Goal: Task Accomplishment & Management: Manage account settings

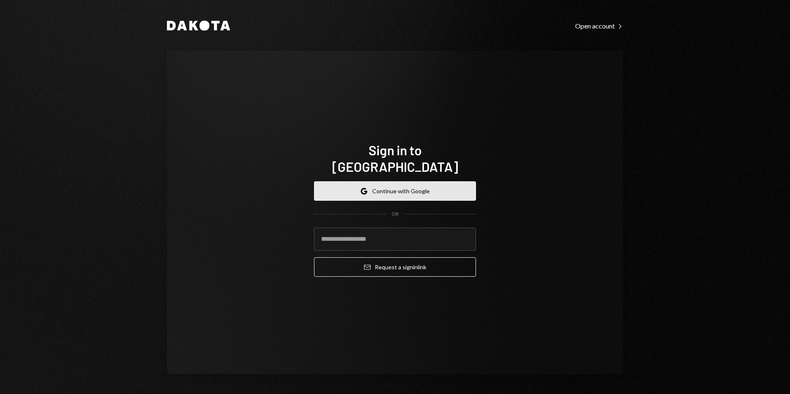
click at [386, 181] on button "Google Continue with Google" at bounding box center [395, 190] width 162 height 19
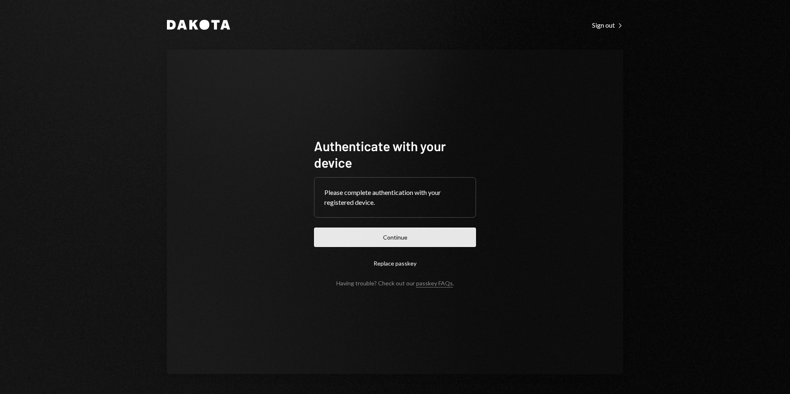
click at [434, 239] on button "Continue" at bounding box center [395, 237] width 162 height 19
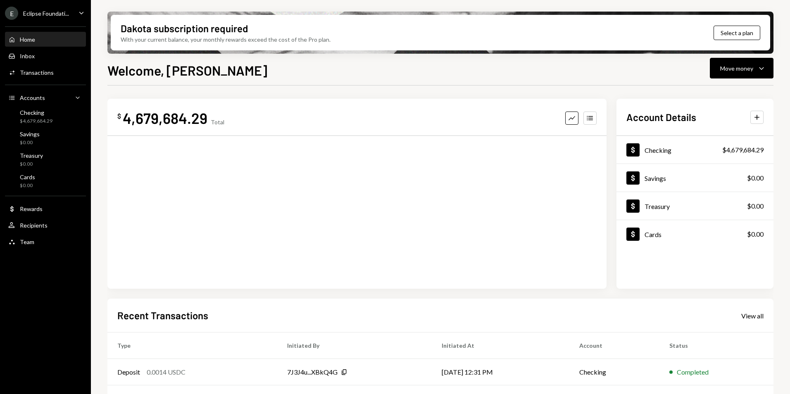
click at [39, 16] on div "Eclipse Foundati..." at bounding box center [46, 13] width 46 height 7
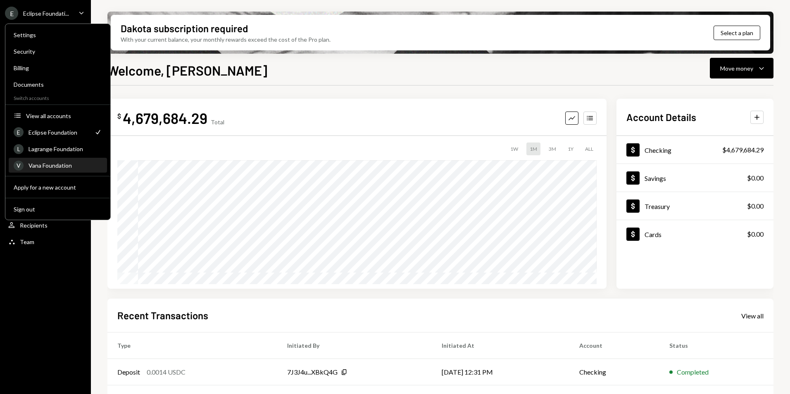
click at [45, 167] on div "Vana Foundation" at bounding box center [65, 165] width 74 height 7
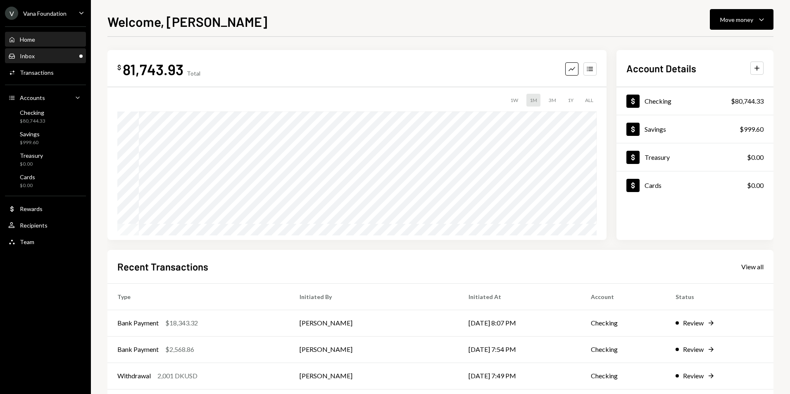
click at [77, 59] on div "Inbox Inbox" at bounding box center [45, 55] width 74 height 7
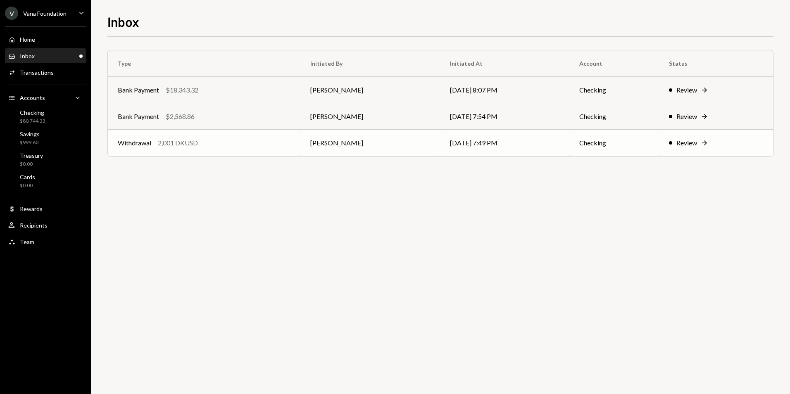
click at [271, 142] on div "Withdrawal 2,001 DKUSD" at bounding box center [204, 143] width 173 height 10
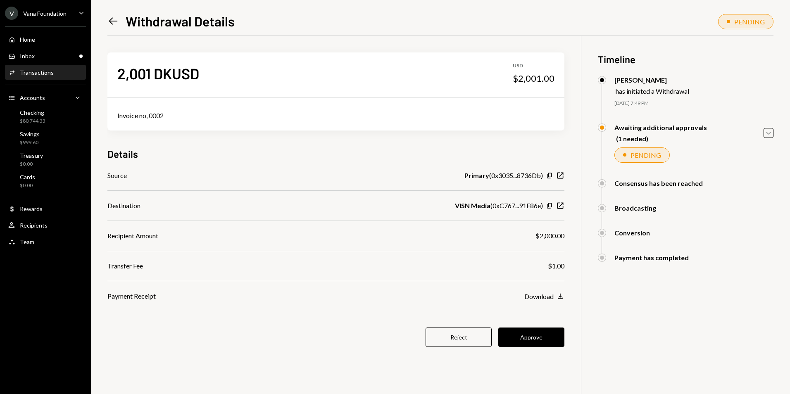
click at [111, 19] on icon "Left Arrow" at bounding box center [113, 21] width 12 height 12
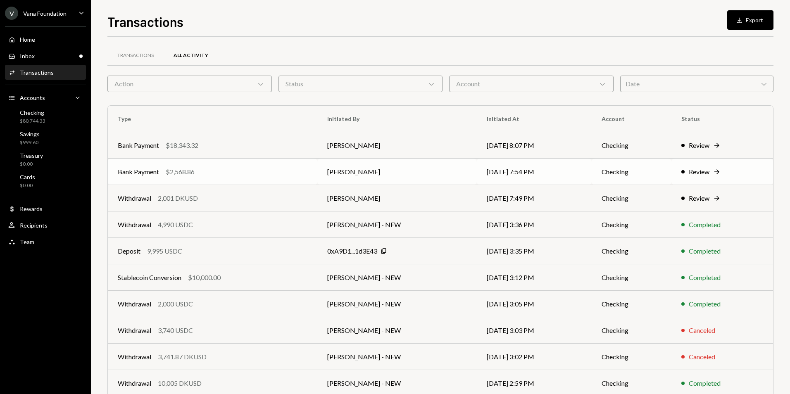
click at [217, 172] on div "Bank Payment $2,568.86" at bounding box center [213, 172] width 190 height 10
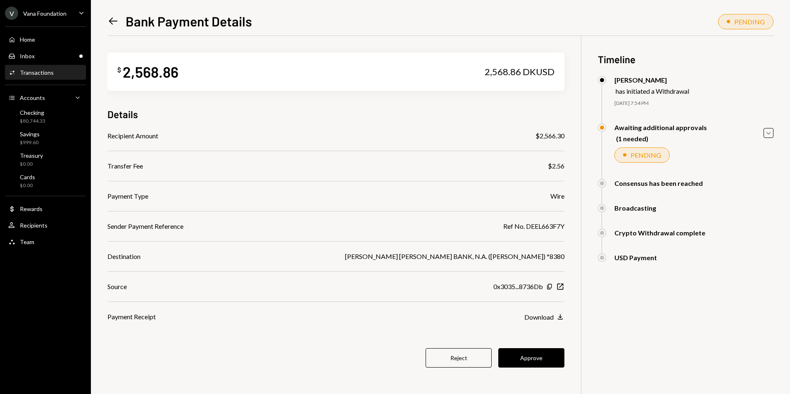
click at [112, 18] on icon "Left Arrow" at bounding box center [113, 21] width 12 height 12
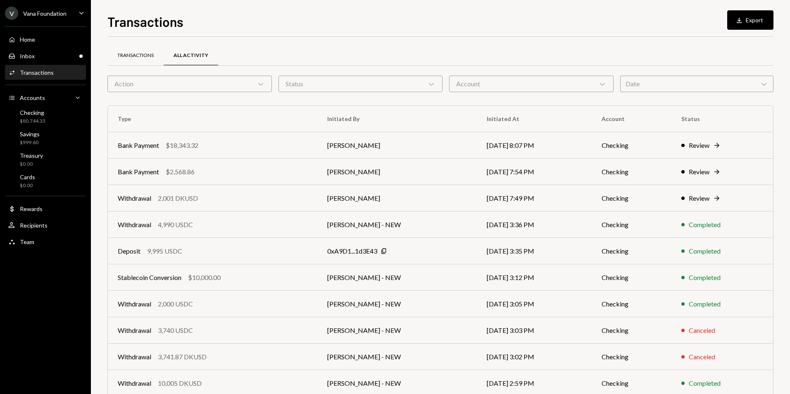
click at [135, 59] on div "Transactions" at bounding box center [135, 55] width 36 height 7
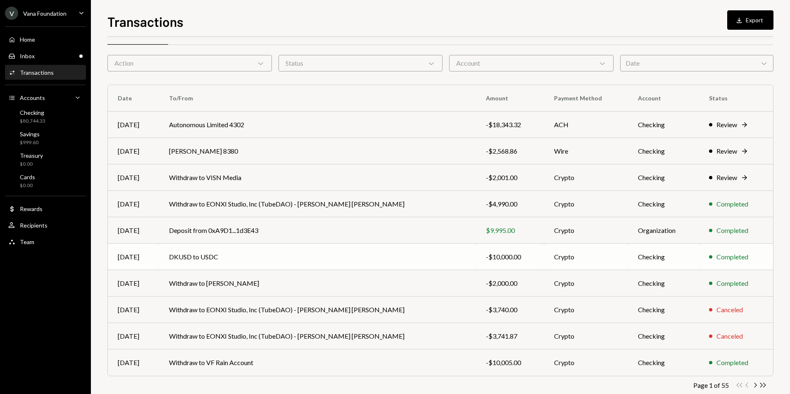
scroll to position [37, 0]
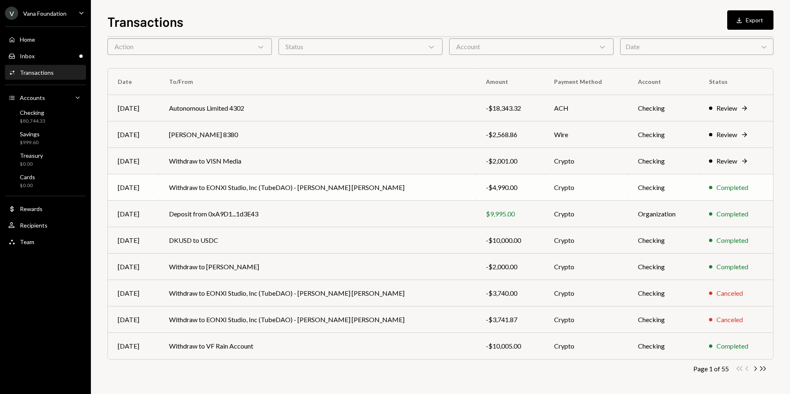
click at [280, 189] on td "Withdraw to EONXI Studio, Inc (TubeDAO) - [PERSON_NAME] [PERSON_NAME]" at bounding box center [317, 187] width 317 height 26
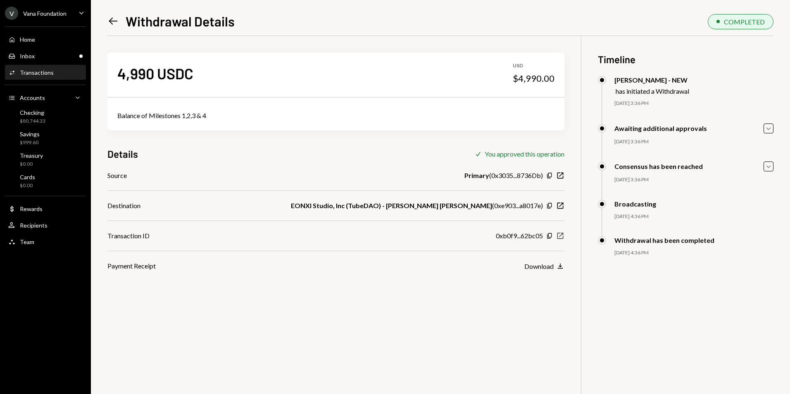
click at [560, 235] on icon "New Window" at bounding box center [560, 236] width 8 height 8
click at [111, 21] on icon at bounding box center [113, 21] width 9 height 7
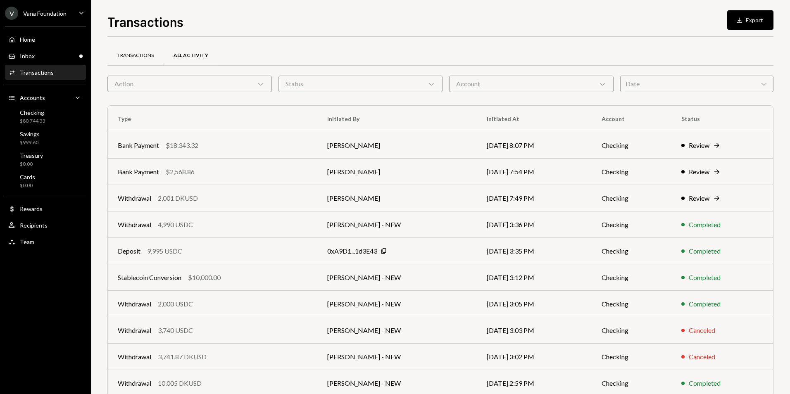
click at [138, 51] on div "Transactions" at bounding box center [135, 56] width 56 height 20
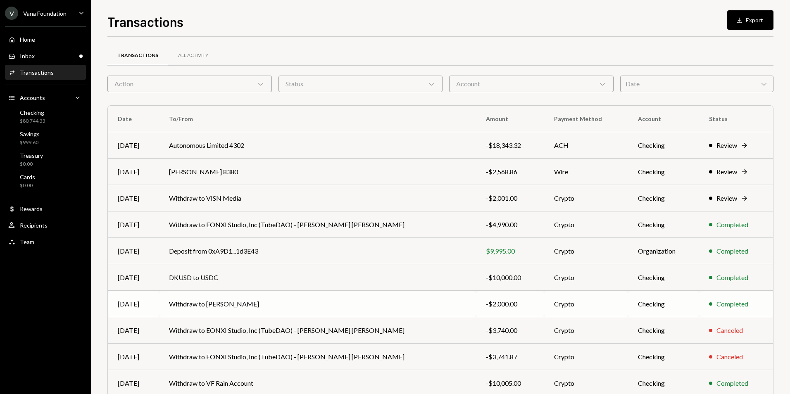
click at [290, 304] on td "Withdraw to [PERSON_NAME]" at bounding box center [317, 304] width 317 height 26
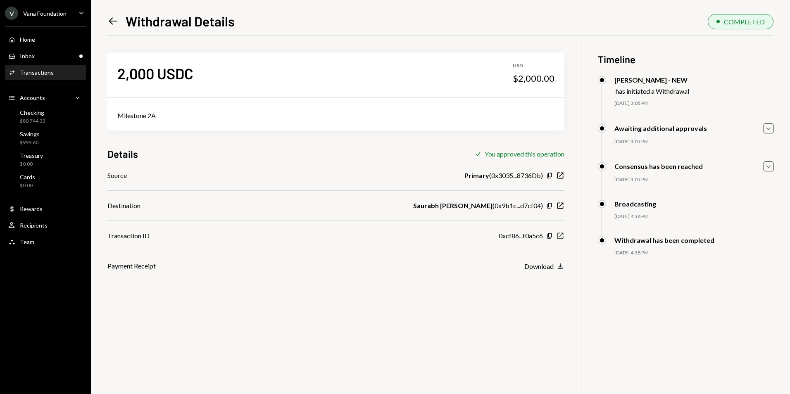
click at [560, 236] on icon "button" at bounding box center [560, 236] width 6 height 6
click at [560, 234] on icon "New Window" at bounding box center [560, 236] width 8 height 8
click at [114, 20] on icon "Left Arrow" at bounding box center [113, 21] width 12 height 12
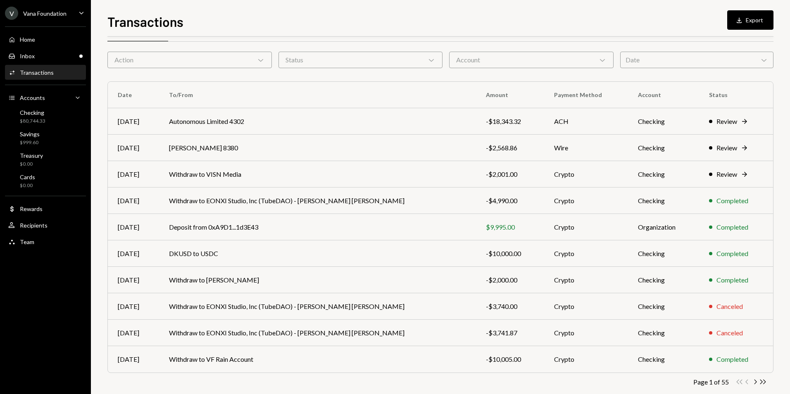
scroll to position [37, 0]
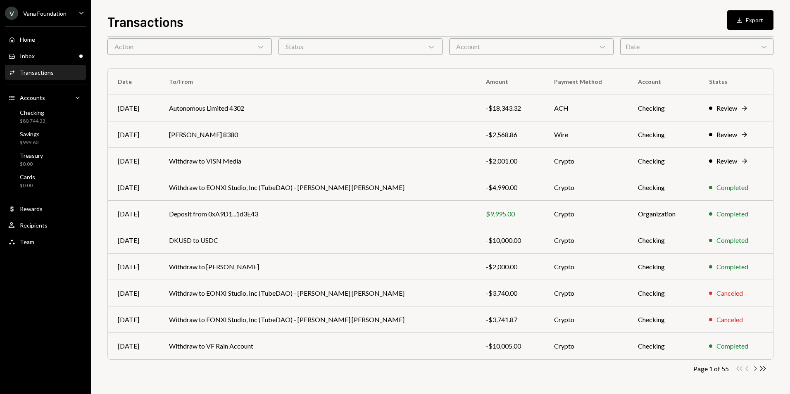
click at [755, 370] on icon "Chevron Right" at bounding box center [755, 369] width 8 height 8
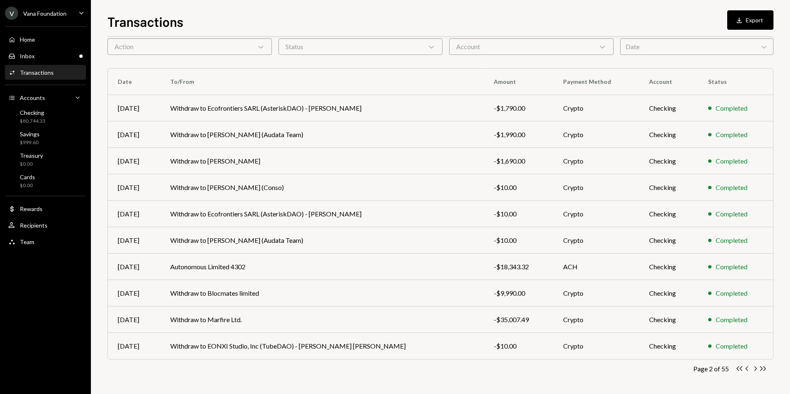
click at [747, 369] on icon "Chevron Left" at bounding box center [747, 369] width 8 height 8
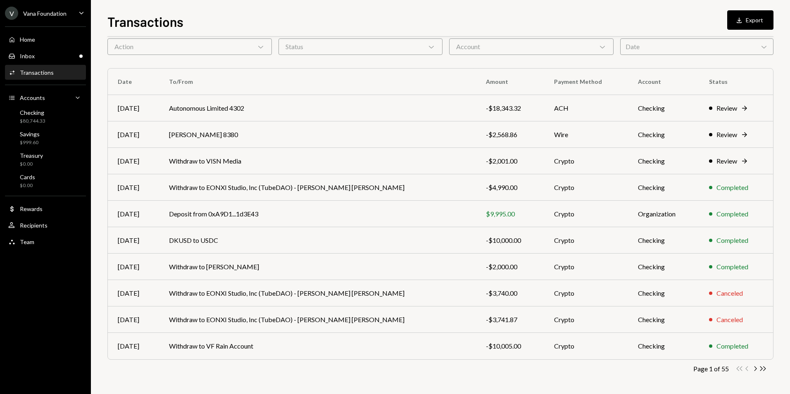
click at [746, 368] on div "Double Arrow Left Chevron Left Chevron Right Double Arrow Right" at bounding box center [750, 369] width 31 height 8
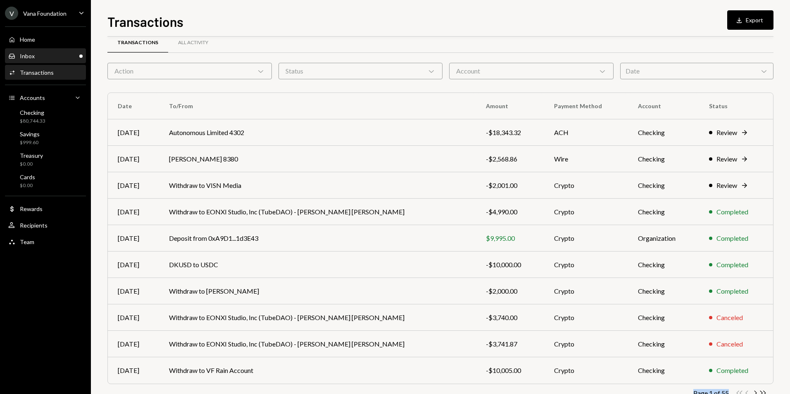
scroll to position [0, 0]
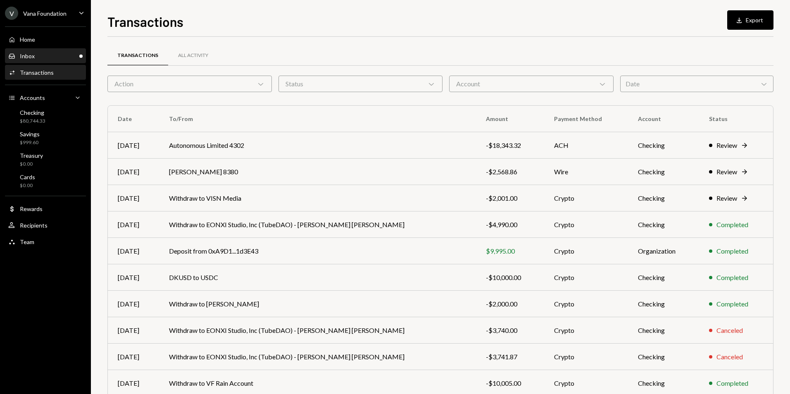
click at [32, 58] on div "Inbox" at bounding box center [27, 55] width 15 height 7
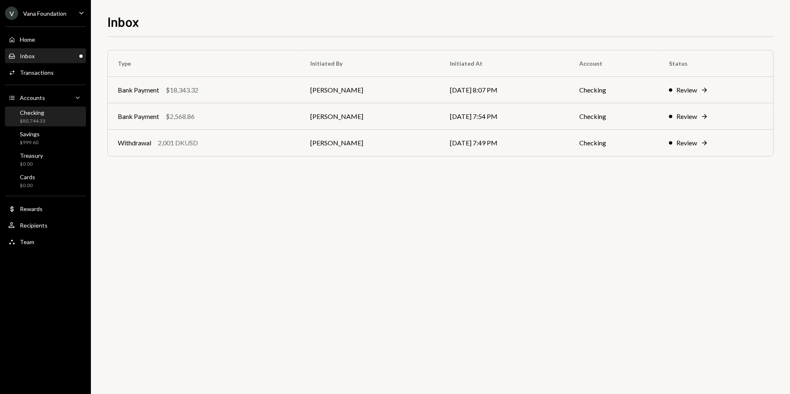
click at [37, 118] on div "$80,744.33" at bounding box center [33, 121] width 26 height 7
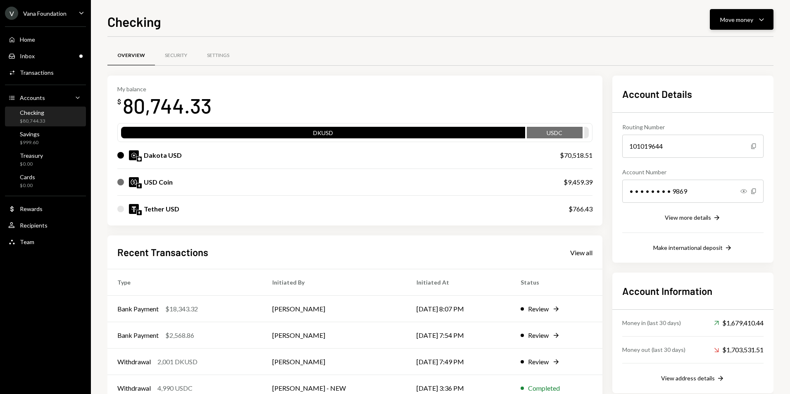
click at [734, 21] on div "Move money" at bounding box center [736, 19] width 33 height 9
click at [711, 38] on div "Withdraw Send" at bounding box center [728, 44] width 83 height 19
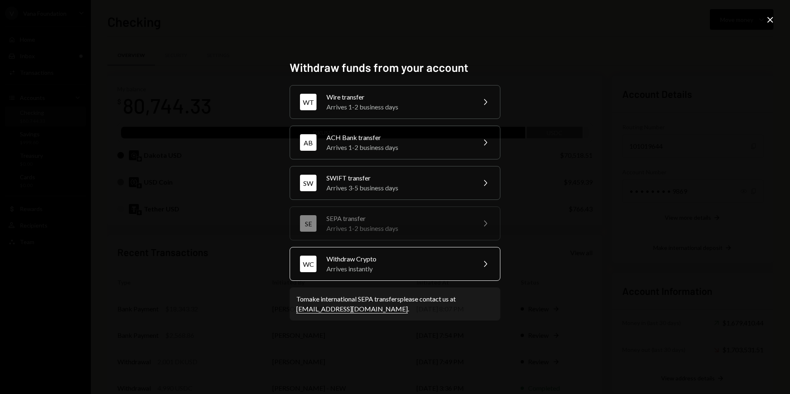
click at [396, 258] on div "Withdraw Crypto" at bounding box center [398, 259] width 144 height 10
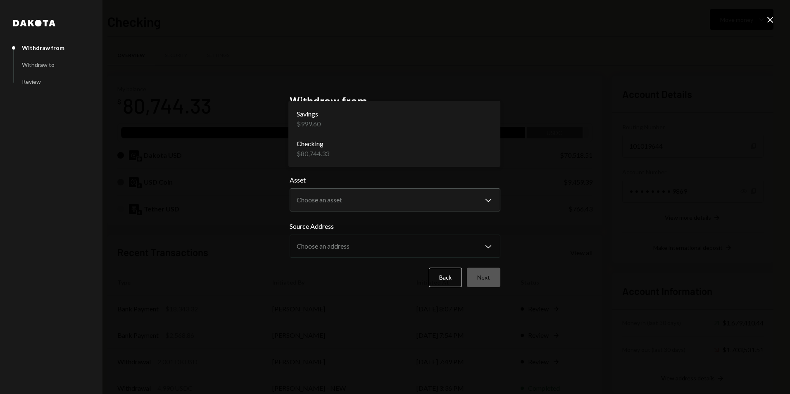
click at [324, 148] on body "V Vana Foundation Caret Down Home Home Inbox Inbox Activities Transactions Acco…" at bounding box center [395, 197] width 790 height 394
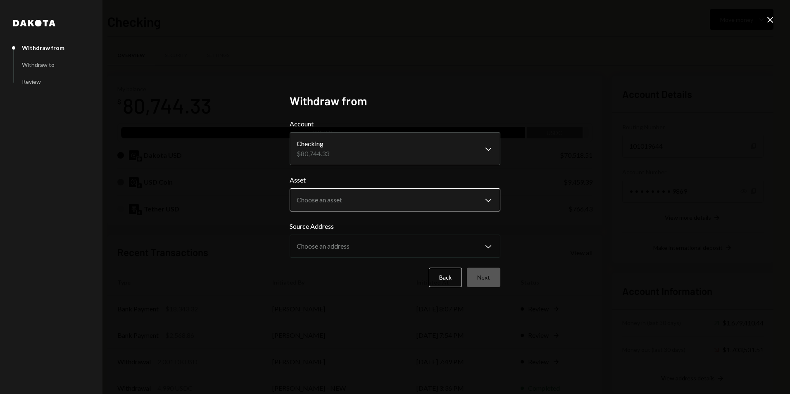
click at [336, 206] on body "V Vana Foundation Caret Down Home Home Inbox Inbox Activities Transactions Acco…" at bounding box center [395, 197] width 790 height 394
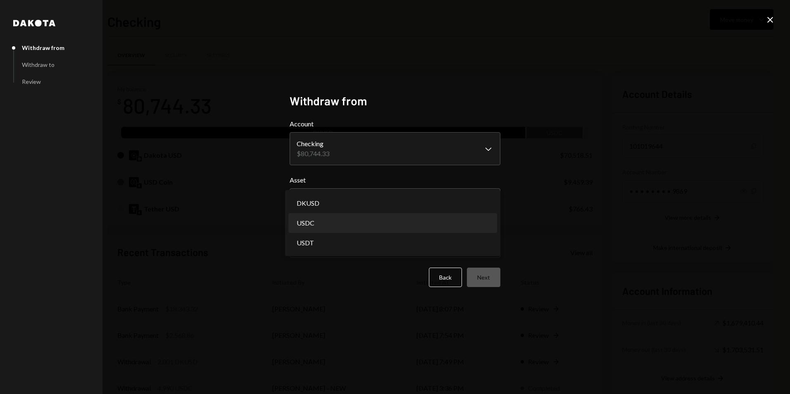
select select "****"
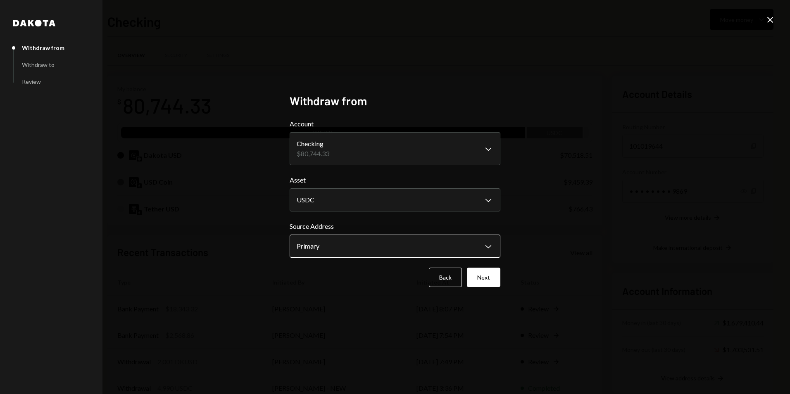
click at [322, 247] on body "V Vana Foundation Caret Down Home Home Inbox Inbox Activities Transactions Acco…" at bounding box center [395, 197] width 790 height 394
click at [476, 273] on button "Next" at bounding box center [483, 277] width 33 height 19
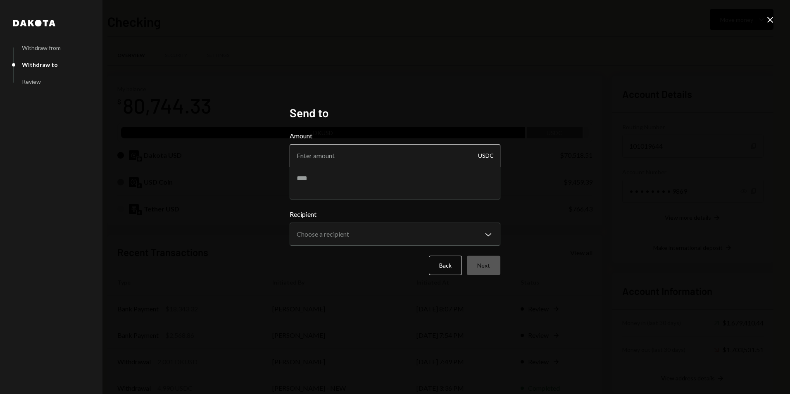
click at [308, 156] on input "Amount" at bounding box center [394, 155] width 211 height 23
type input "1990"
click at [333, 182] on textarea at bounding box center [394, 182] width 211 height 33
type textarea "**********"
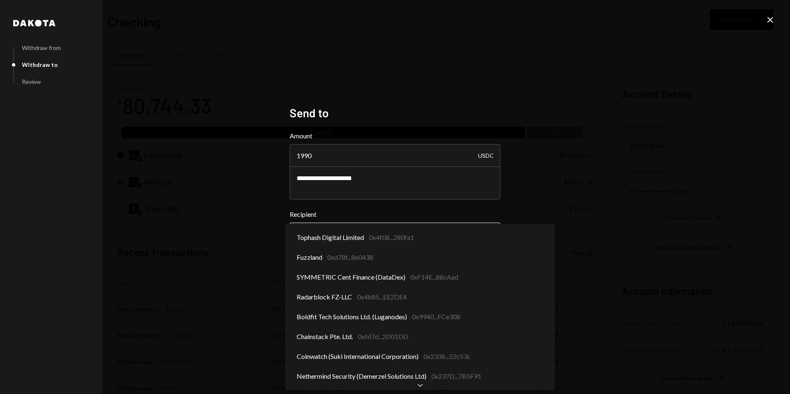
click at [335, 231] on body "V Vana Foundation Caret Down Home Home Inbox Inbox Activities Transactions Acco…" at bounding box center [395, 197] width 790 height 394
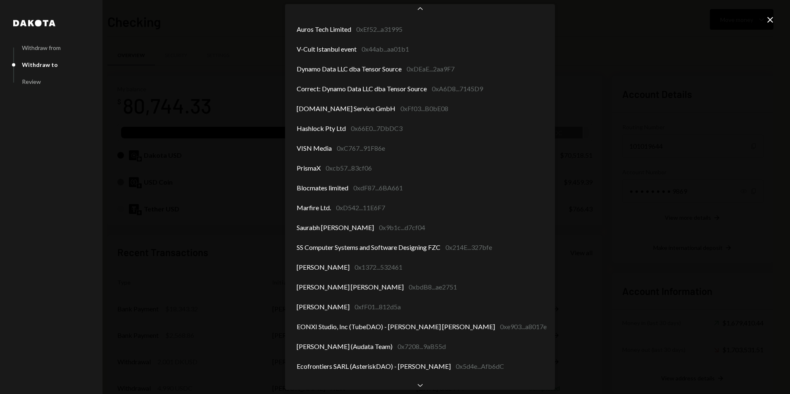
scroll to position [701, 0]
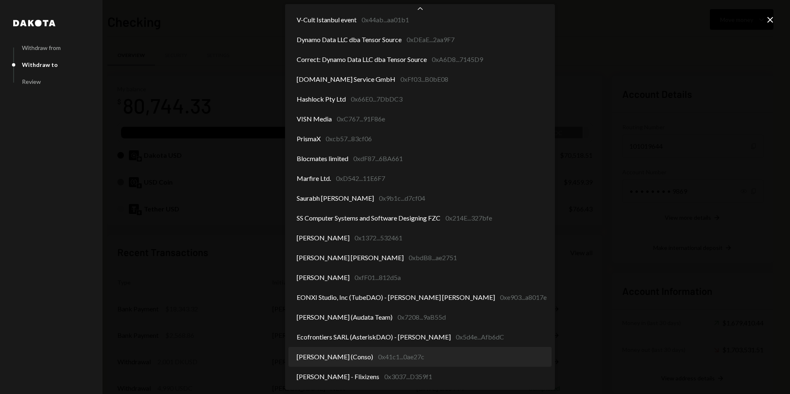
select select "**********"
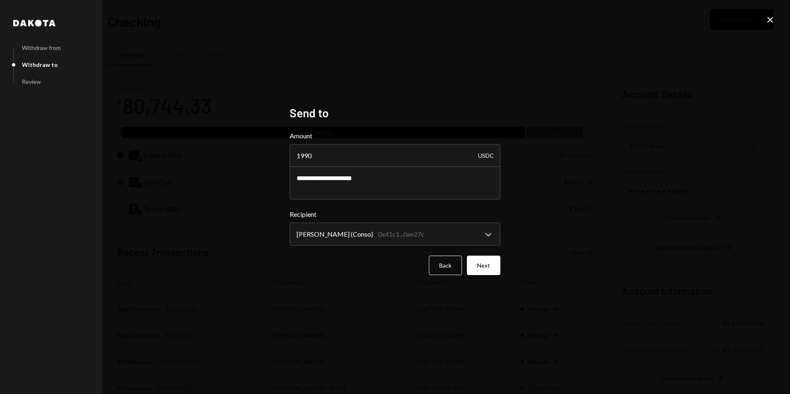
click at [471, 262] on button "Next" at bounding box center [483, 265] width 33 height 19
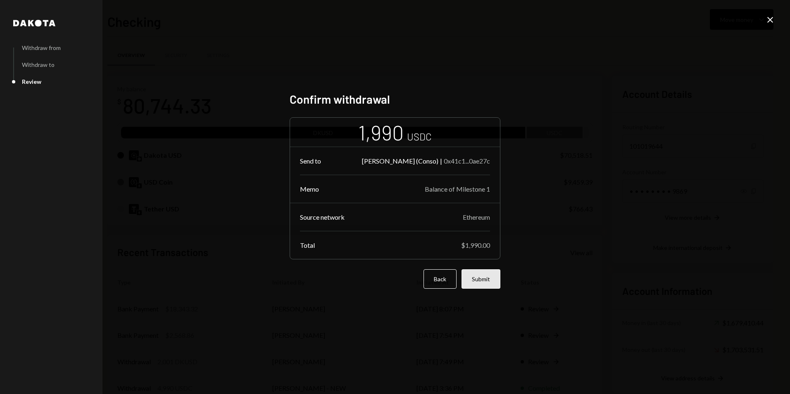
click at [481, 282] on button "Submit" at bounding box center [480, 278] width 39 height 19
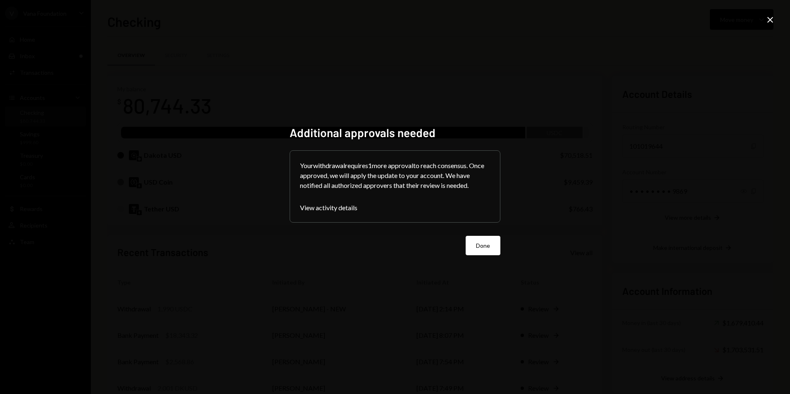
click at [487, 242] on button "Done" at bounding box center [482, 245] width 35 height 19
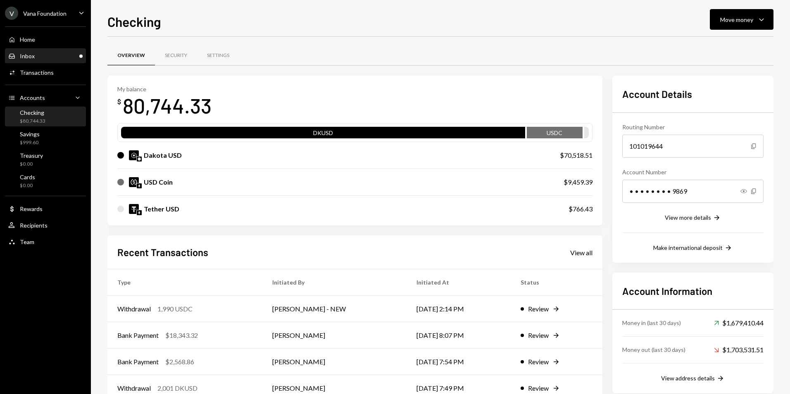
click at [51, 53] on div "Inbox Inbox" at bounding box center [45, 55] width 74 height 7
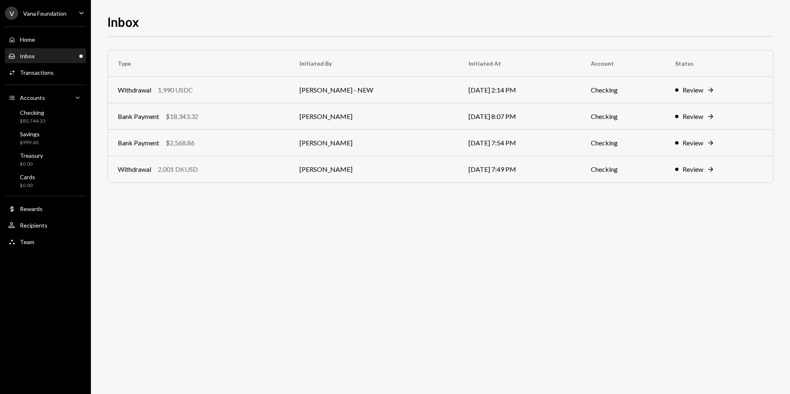
click at [336, 286] on div "Type Initiated By Initiated At Account Status Withdrawal 1,990 USDC George Norr…" at bounding box center [440, 215] width 666 height 357
click at [320, 168] on td "[PERSON_NAME]" at bounding box center [373, 169] width 169 height 26
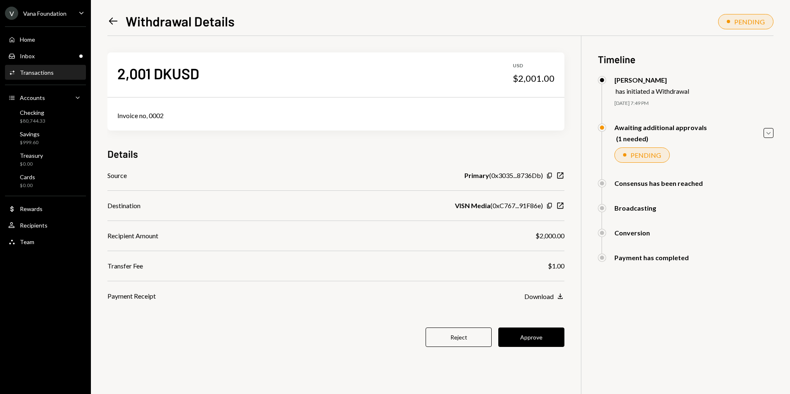
click at [113, 20] on icon "Left Arrow" at bounding box center [113, 21] width 12 height 12
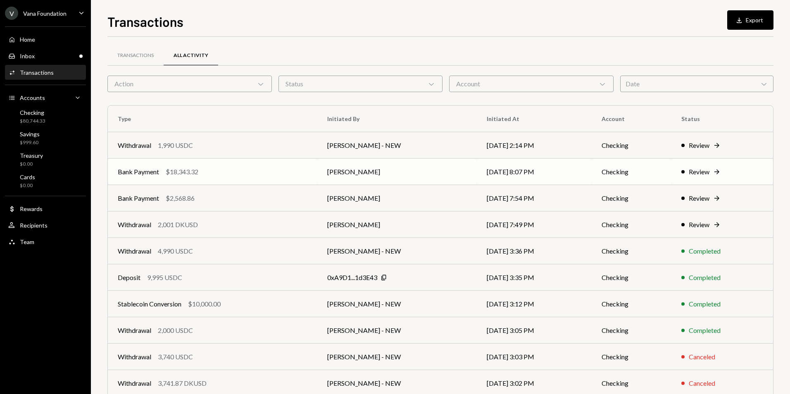
click at [229, 172] on div "Bank Payment $18,343.32" at bounding box center [213, 172] width 190 height 10
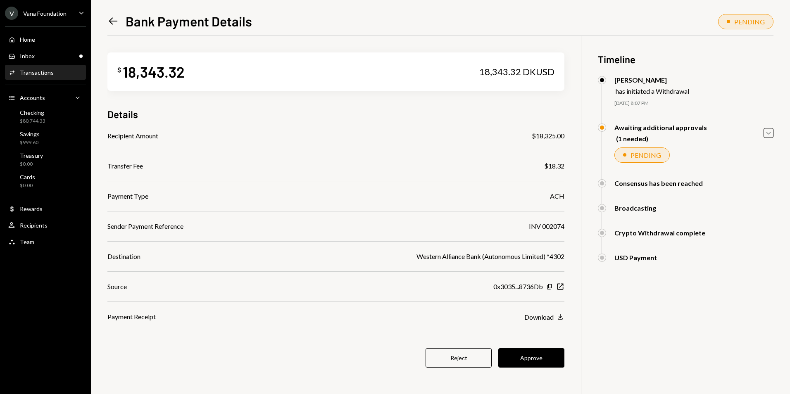
drag, startPoint x: 0, startPoint y: 0, endPoint x: 115, endPoint y: 23, distance: 117.0
click at [115, 23] on icon "Left Arrow" at bounding box center [113, 21] width 12 height 12
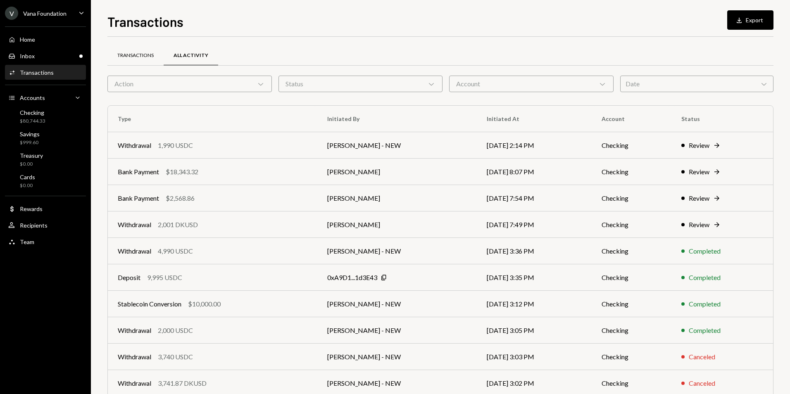
click at [133, 55] on div "Transactions" at bounding box center [135, 55] width 36 height 7
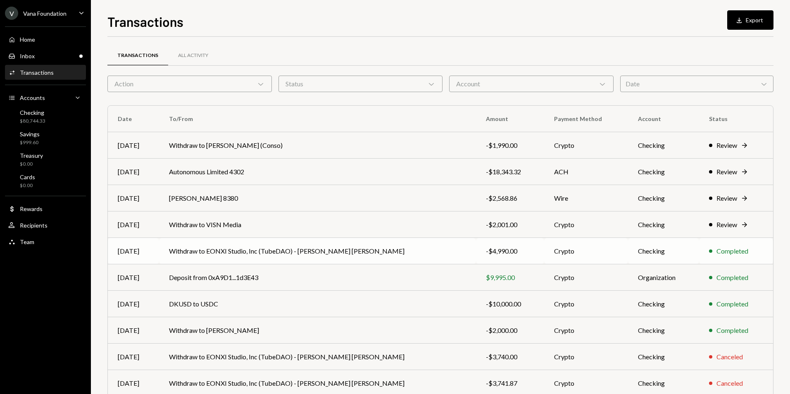
scroll to position [37, 0]
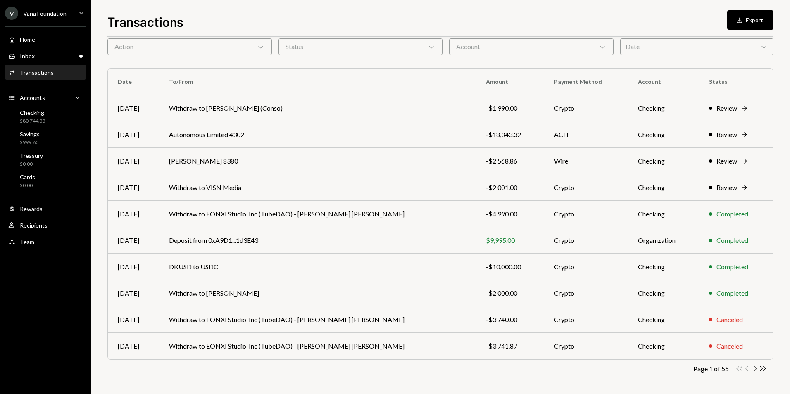
click at [756, 368] on icon "button" at bounding box center [755, 368] width 2 height 5
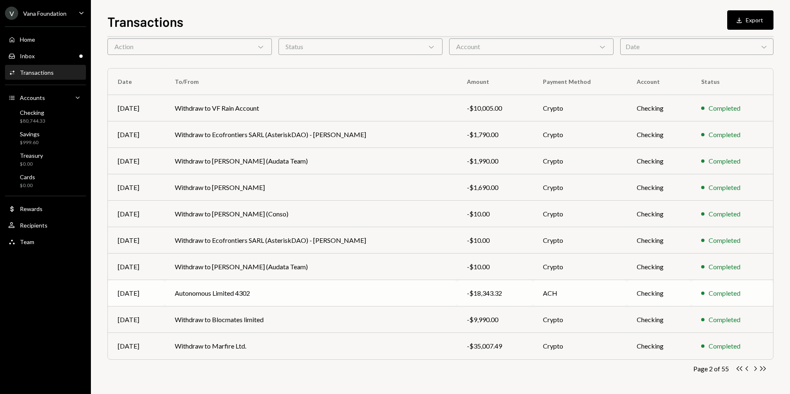
click at [340, 292] on td "Autonomous Limited 4302" at bounding box center [311, 293] width 292 height 26
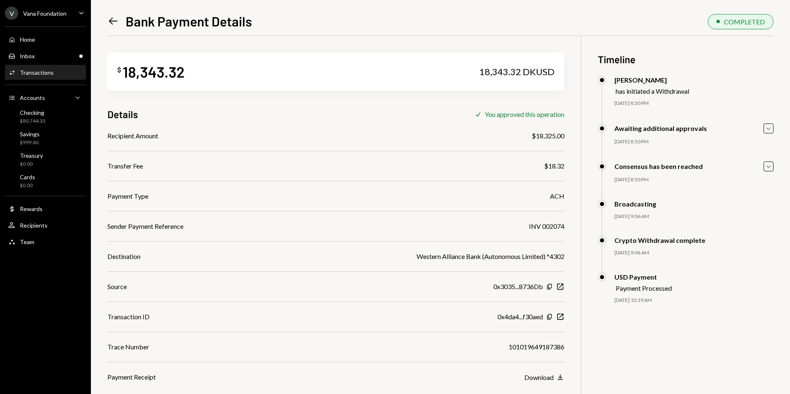
click at [549, 219] on div "Recipient Amount $18,325.00 Transfer Fee $18.32 Payment Type ACH Sender Payment…" at bounding box center [335, 256] width 457 height 251
click at [548, 227] on div "INV 002074" at bounding box center [547, 226] width 36 height 10
copy div "002074"
click at [373, 38] on div "$ 18,343.32 18,343.32 DKUSD Details Check You approved this operation Recipient…" at bounding box center [335, 209] width 457 height 346
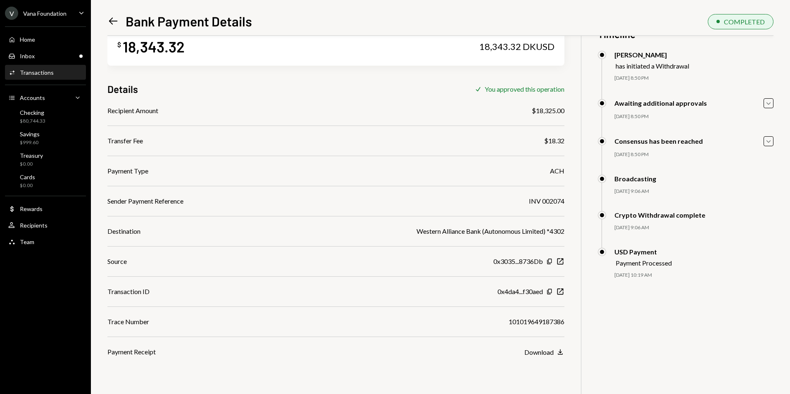
scroll to position [36, 0]
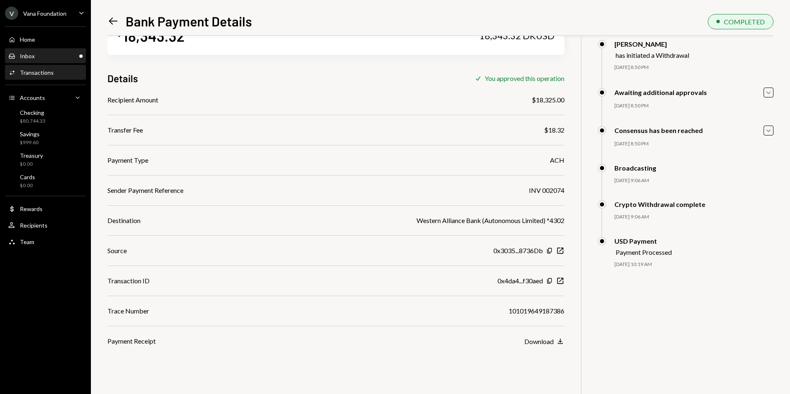
click at [49, 57] on div "Inbox Inbox" at bounding box center [45, 55] width 74 height 7
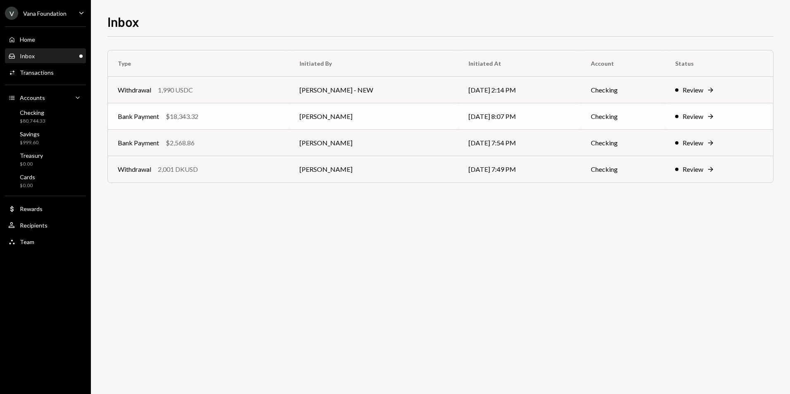
click at [273, 118] on div "Bank Payment $18,343.32" at bounding box center [199, 116] width 162 height 10
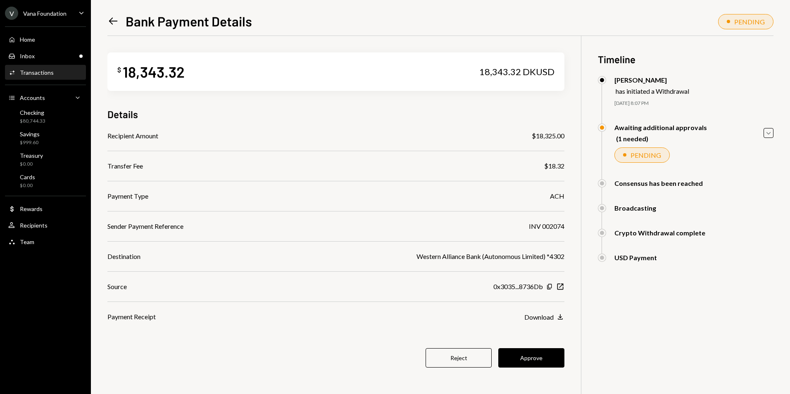
click at [113, 21] on icon "Left Arrow" at bounding box center [113, 21] width 12 height 12
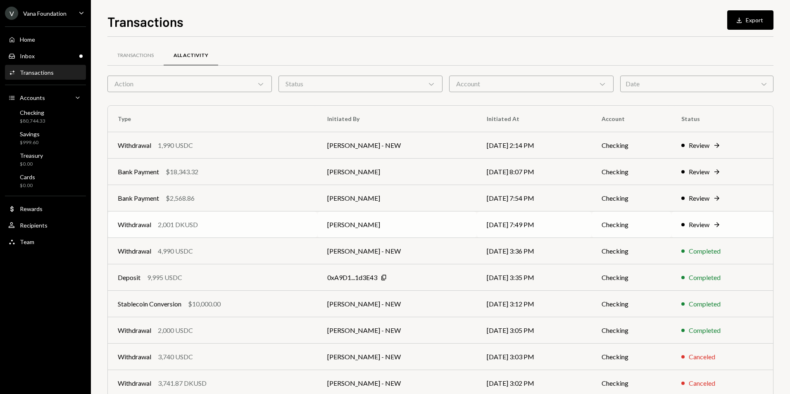
click at [258, 217] on td "Withdrawal 2,001 DKUSD" at bounding box center [212, 224] width 209 height 26
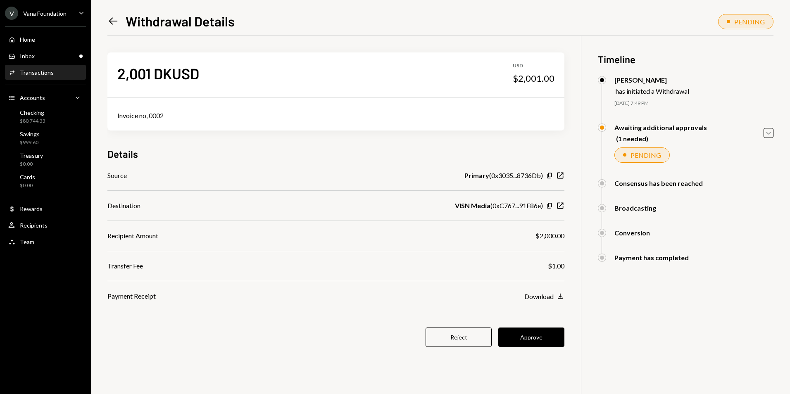
click at [112, 20] on icon "Left Arrow" at bounding box center [113, 21] width 12 height 12
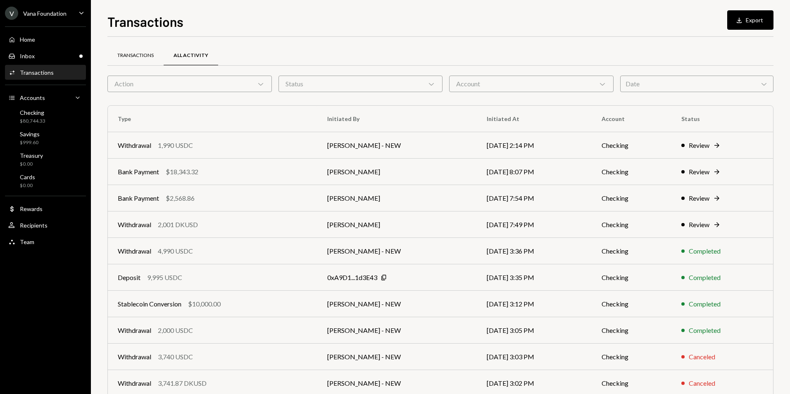
click at [133, 57] on div "Transactions" at bounding box center [135, 55] width 36 height 7
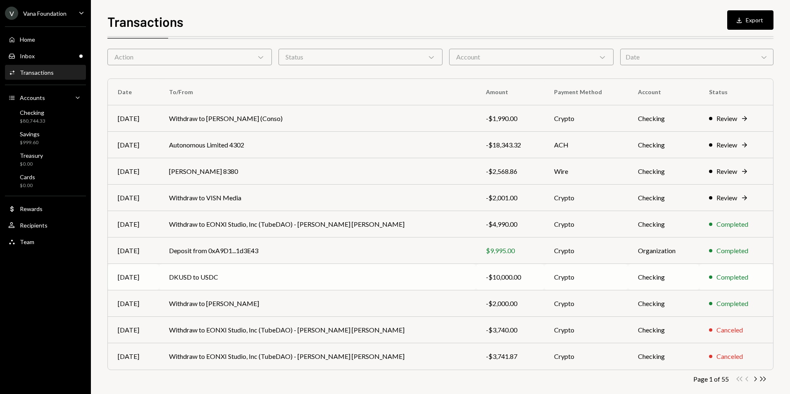
scroll to position [37, 0]
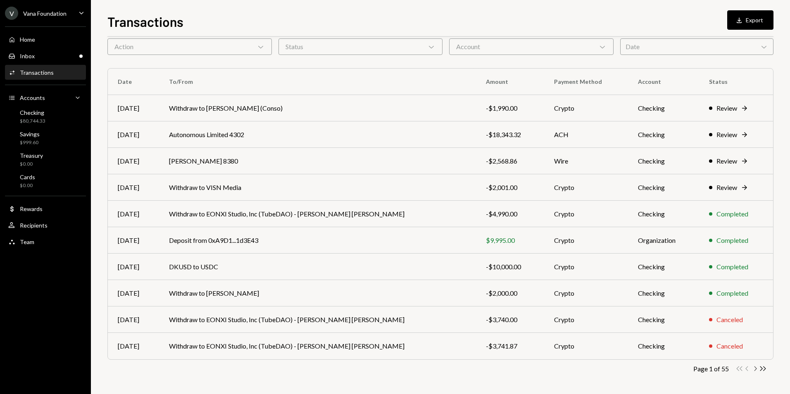
click at [754, 368] on icon "Chevron Right" at bounding box center [755, 369] width 8 height 8
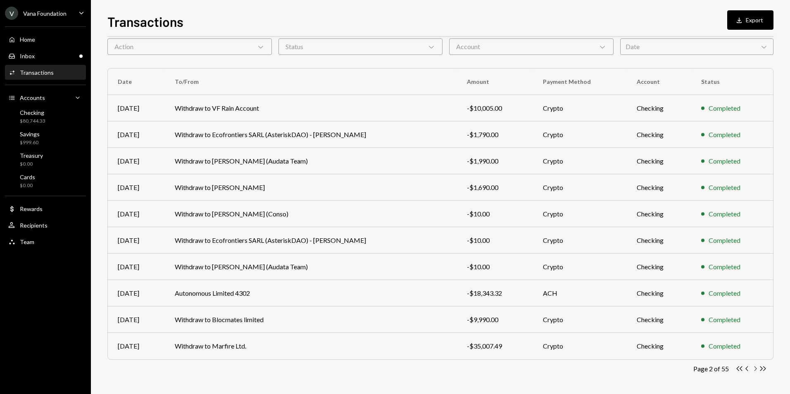
click at [754, 368] on icon "Chevron Right" at bounding box center [755, 369] width 8 height 8
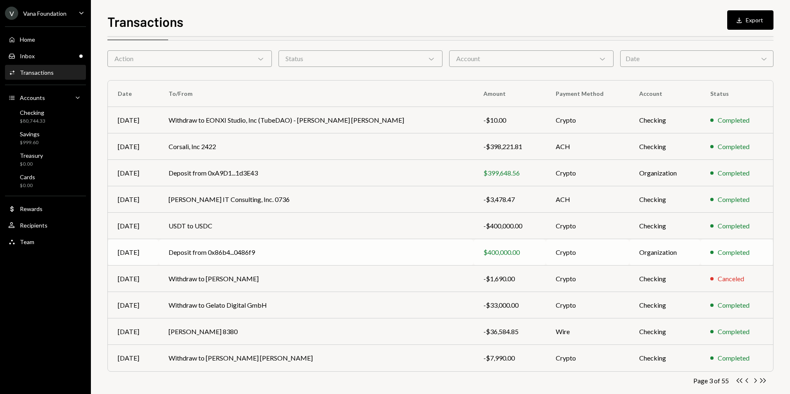
scroll to position [37, 0]
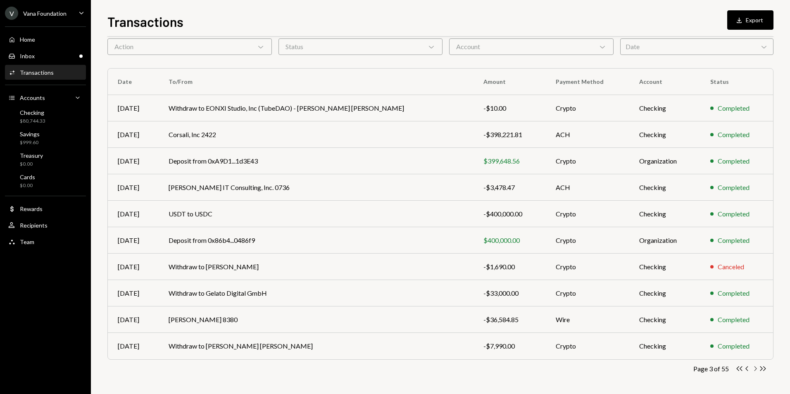
click at [754, 369] on icon "Chevron Right" at bounding box center [755, 369] width 8 height 8
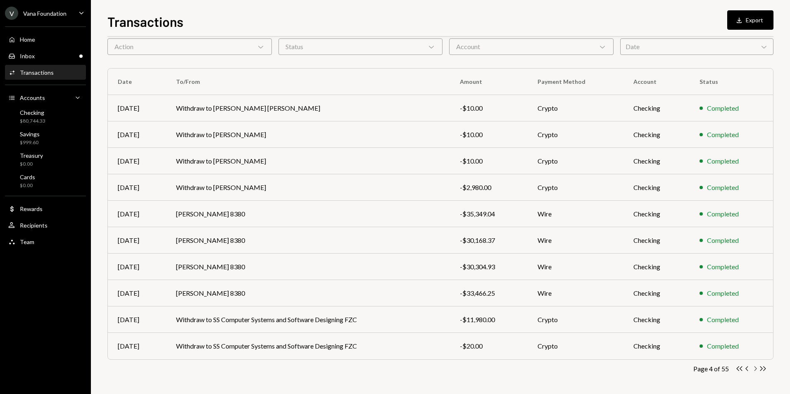
click at [753, 367] on icon "Chevron Right" at bounding box center [755, 369] width 8 height 8
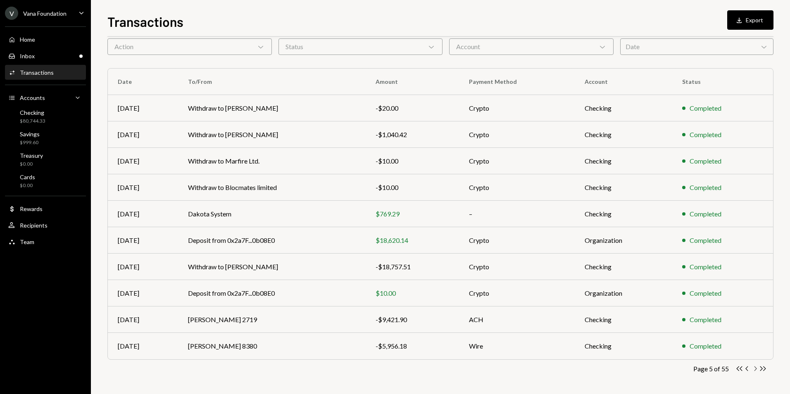
click at [755, 368] on icon "Chevron Right" at bounding box center [755, 369] width 8 height 8
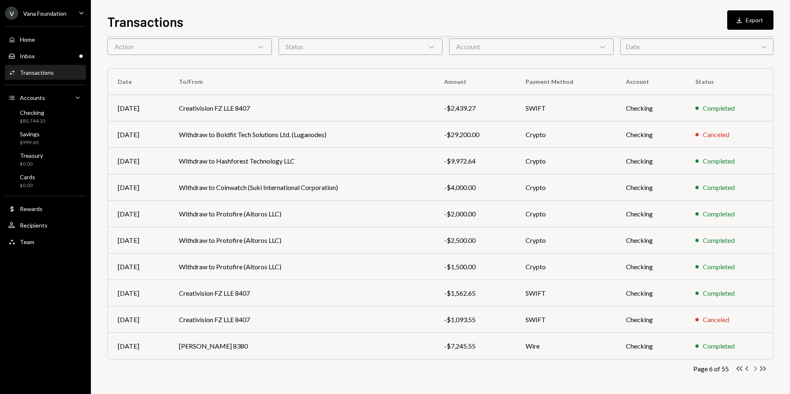
click at [755, 368] on icon "button" at bounding box center [755, 368] width 2 height 5
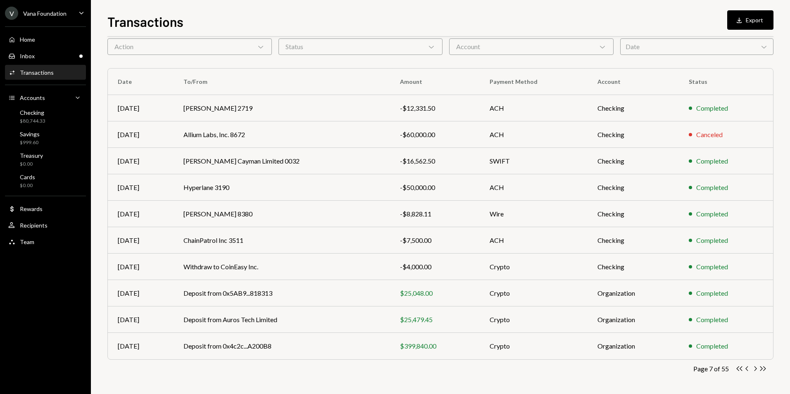
click at [755, 368] on icon "Chevron Right" at bounding box center [755, 369] width 8 height 8
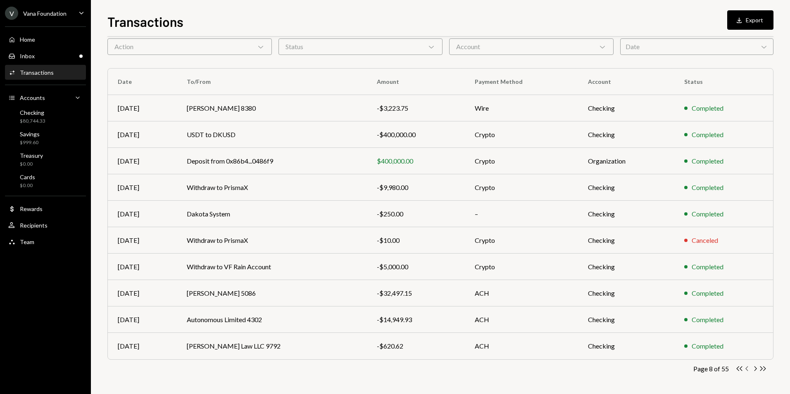
click at [747, 370] on icon "Chevron Left" at bounding box center [747, 369] width 8 height 8
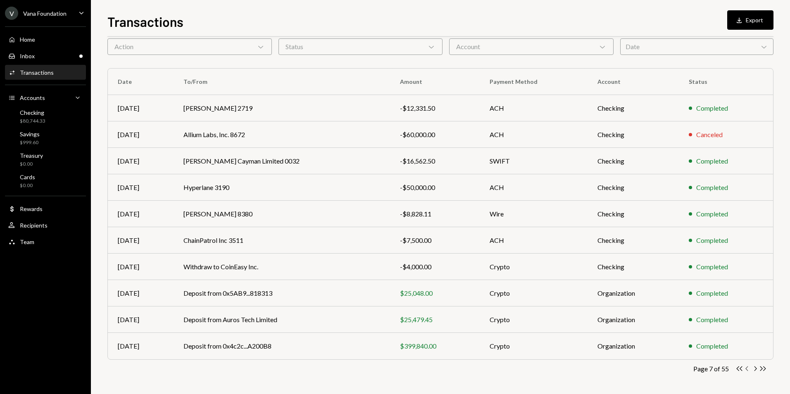
click at [746, 370] on icon "Chevron Left" at bounding box center [747, 369] width 8 height 8
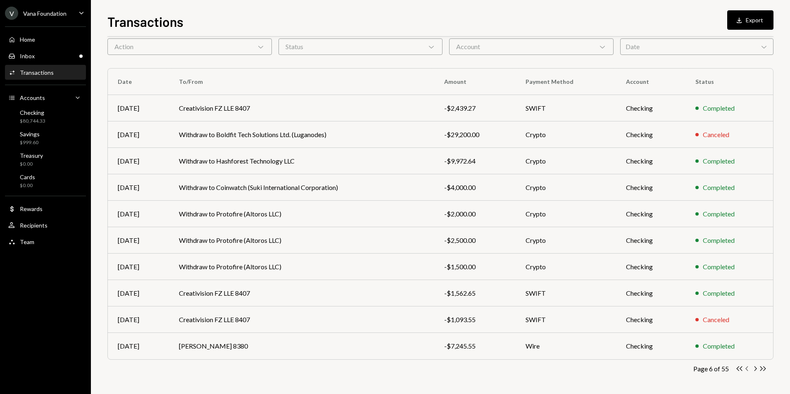
click at [745, 370] on icon "Chevron Left" at bounding box center [747, 369] width 8 height 8
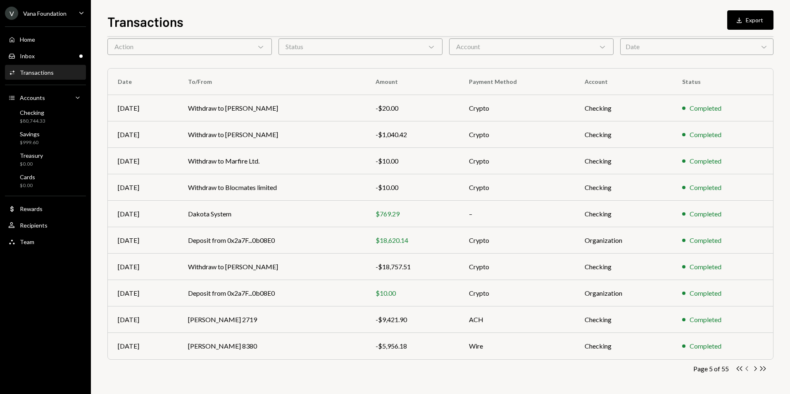
click at [746, 367] on icon "Chevron Left" at bounding box center [747, 369] width 8 height 8
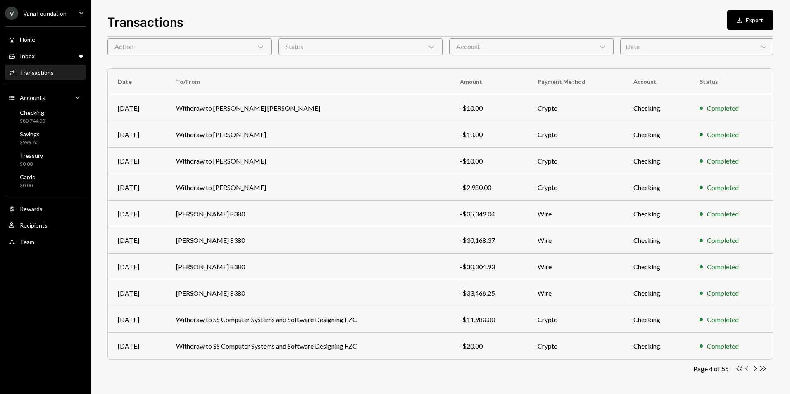
click at [746, 368] on icon "button" at bounding box center [746, 368] width 2 height 5
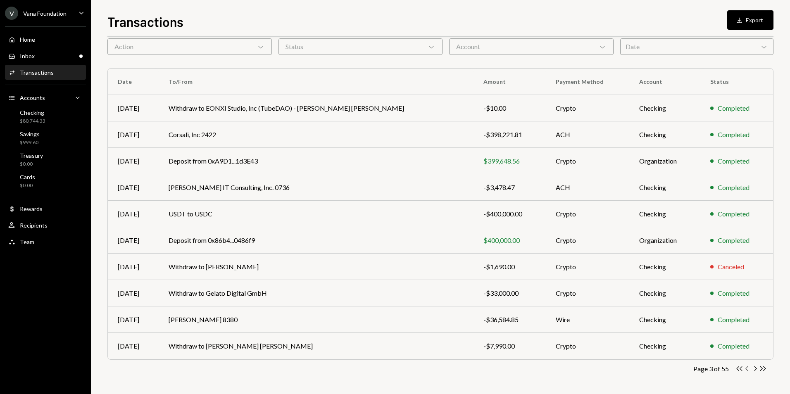
click at [745, 369] on icon "Chevron Left" at bounding box center [747, 369] width 8 height 8
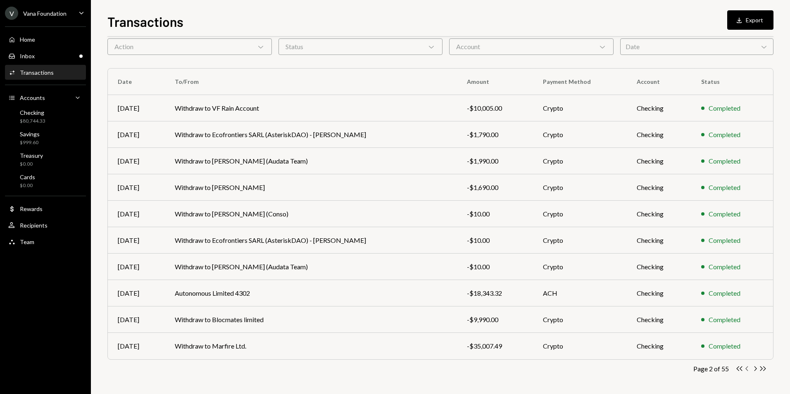
click at [745, 368] on icon "Chevron Left" at bounding box center [747, 369] width 8 height 8
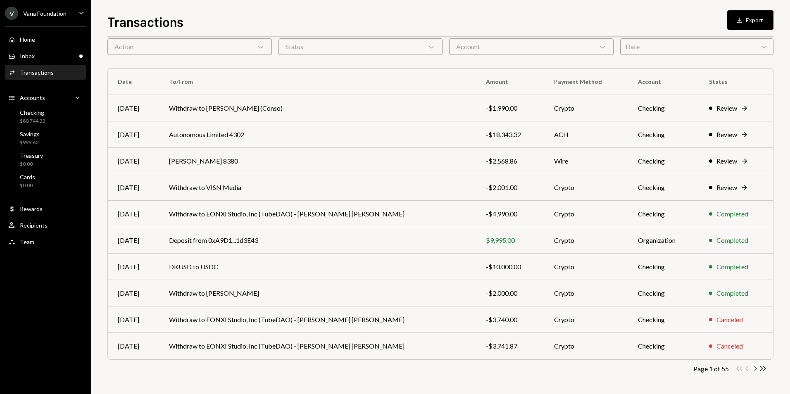
click at [754, 368] on icon "Chevron Right" at bounding box center [755, 369] width 8 height 8
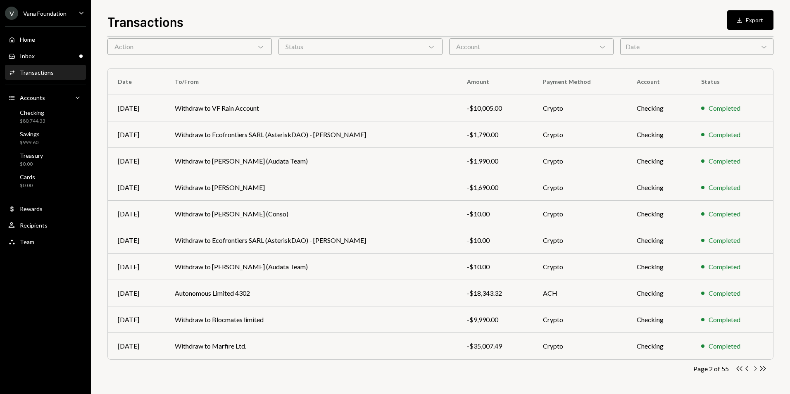
click at [755, 370] on icon "button" at bounding box center [755, 368] width 2 height 5
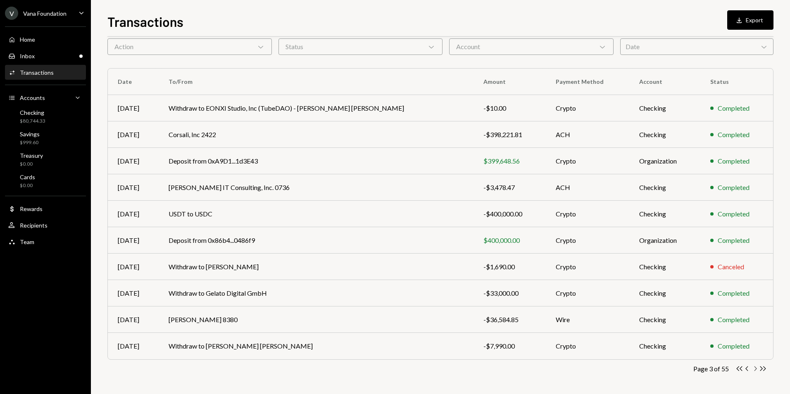
click at [755, 369] on icon "button" at bounding box center [755, 368] width 2 height 5
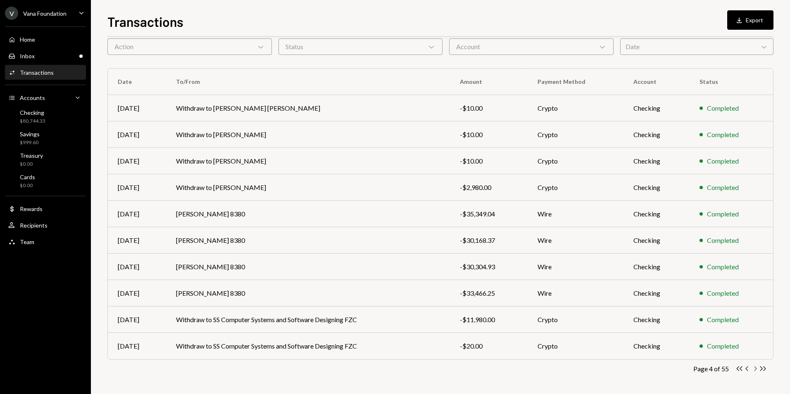
click at [756, 371] on icon "Chevron Right" at bounding box center [755, 369] width 8 height 8
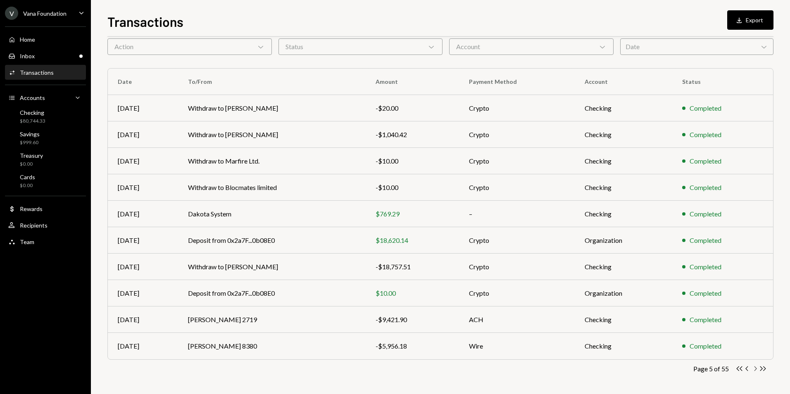
click at [754, 370] on icon "Chevron Right" at bounding box center [755, 369] width 8 height 8
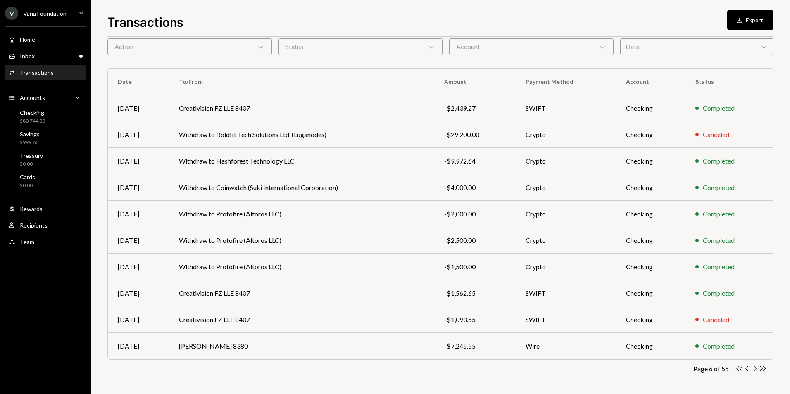
click at [755, 370] on icon "button" at bounding box center [755, 368] width 2 height 5
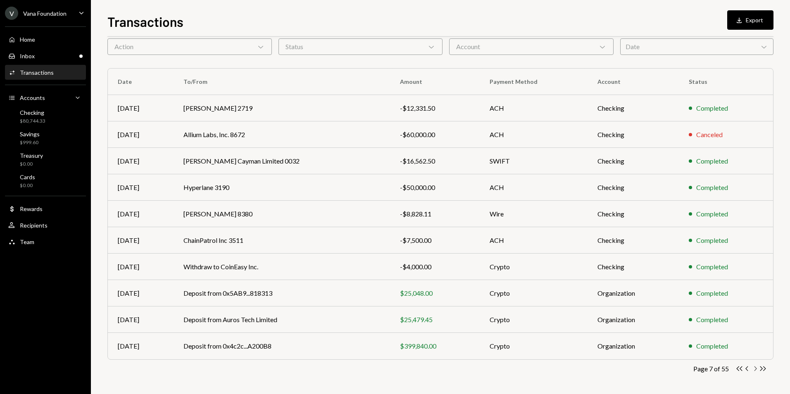
click at [754, 367] on icon "Chevron Right" at bounding box center [755, 369] width 8 height 8
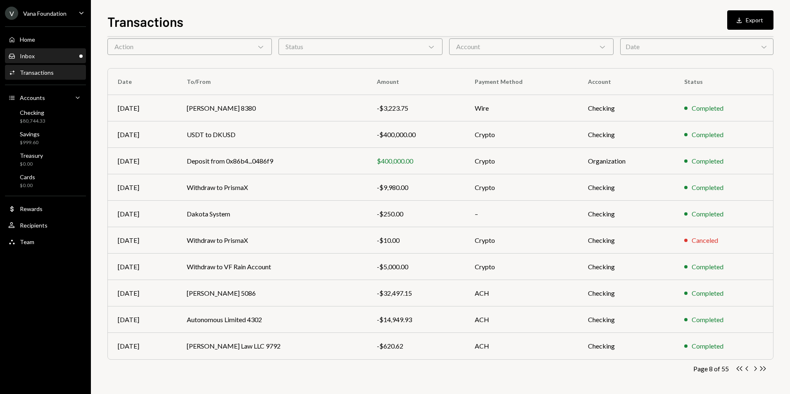
click at [62, 59] on div "Inbox Inbox" at bounding box center [45, 55] width 74 height 7
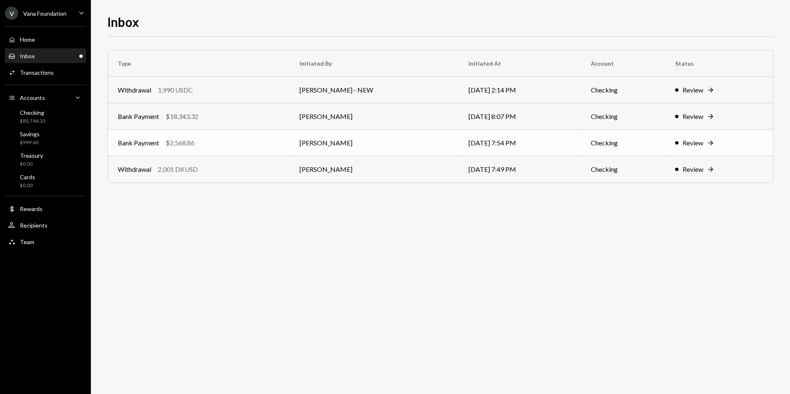
click at [237, 145] on div "Bank Payment $2,568.86" at bounding box center [199, 143] width 162 height 10
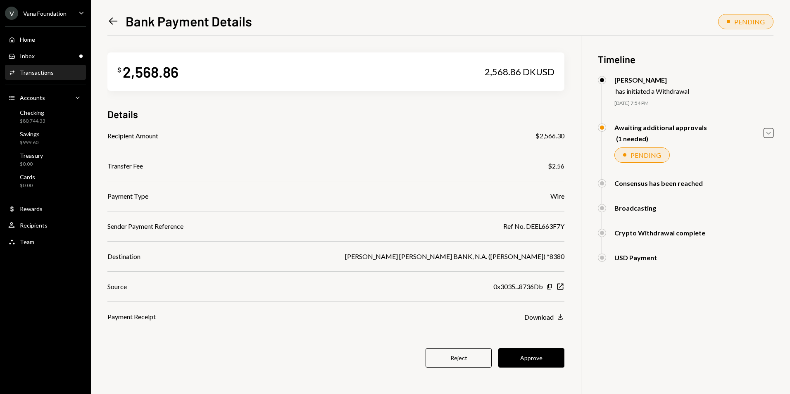
click at [539, 228] on div "Ref No. DEEL663F7Y" at bounding box center [533, 226] width 61 height 10
copy div "DEEL663F7Y"
click at [113, 22] on icon "Left Arrow" at bounding box center [113, 21] width 12 height 12
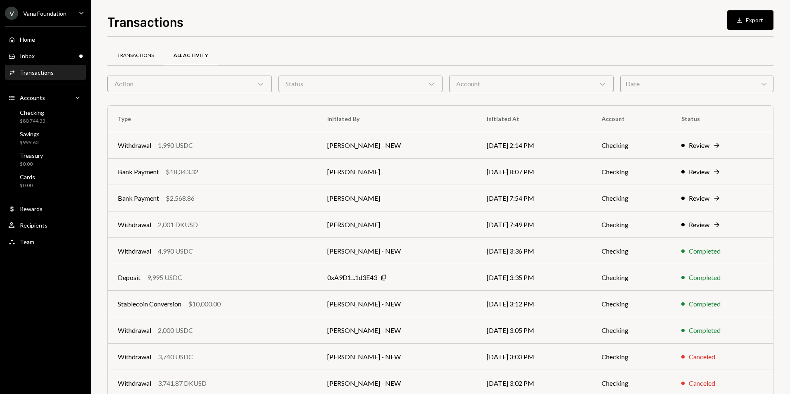
click at [130, 57] on div "Transactions" at bounding box center [135, 55] width 36 height 7
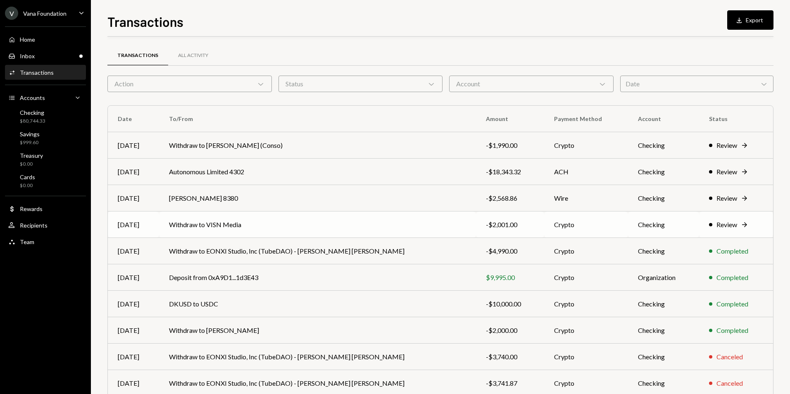
scroll to position [37, 0]
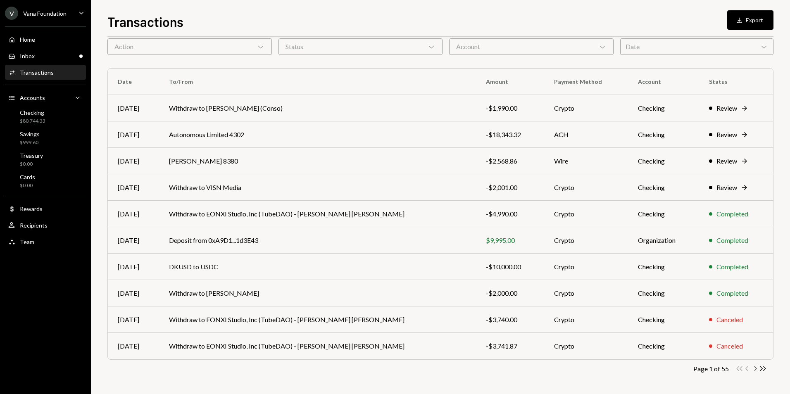
click at [754, 370] on icon "Chevron Right" at bounding box center [755, 369] width 8 height 8
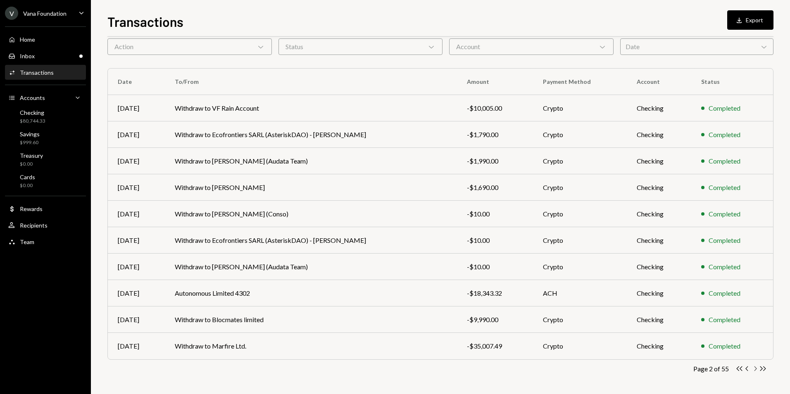
click at [754, 370] on icon "Chevron Right" at bounding box center [755, 369] width 8 height 8
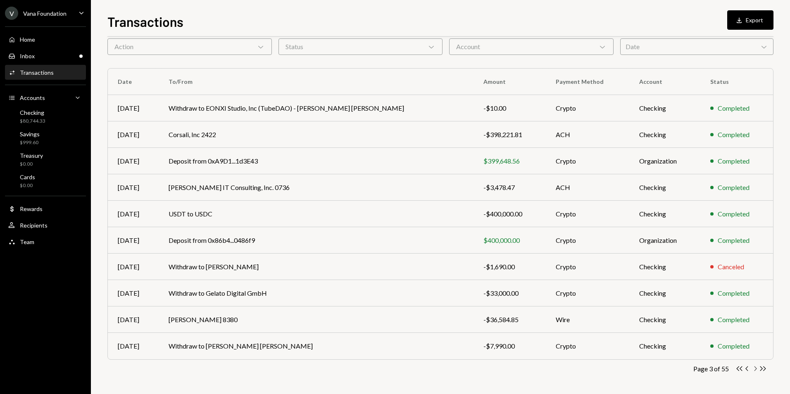
click at [754, 370] on icon "Chevron Right" at bounding box center [755, 369] width 8 height 8
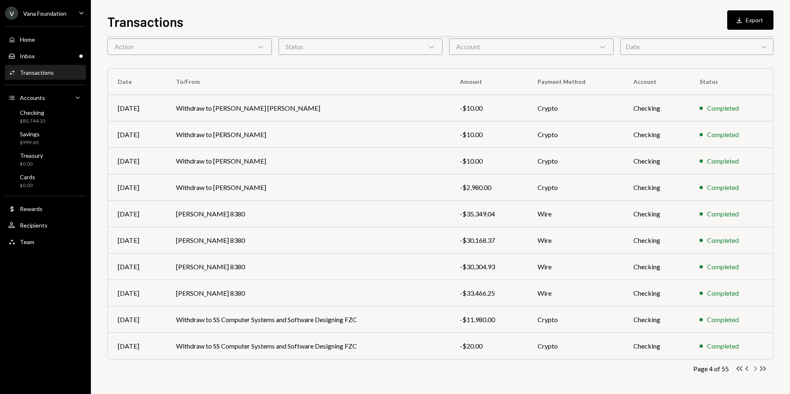
click at [755, 369] on icon "Chevron Right" at bounding box center [755, 369] width 8 height 8
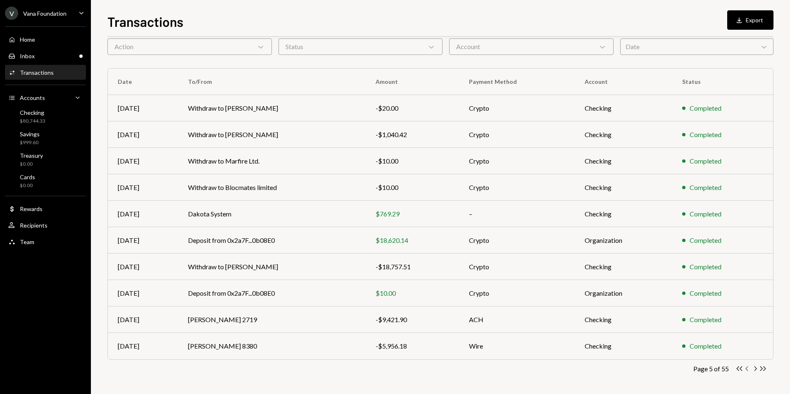
click at [747, 370] on icon "button" at bounding box center [746, 368] width 2 height 5
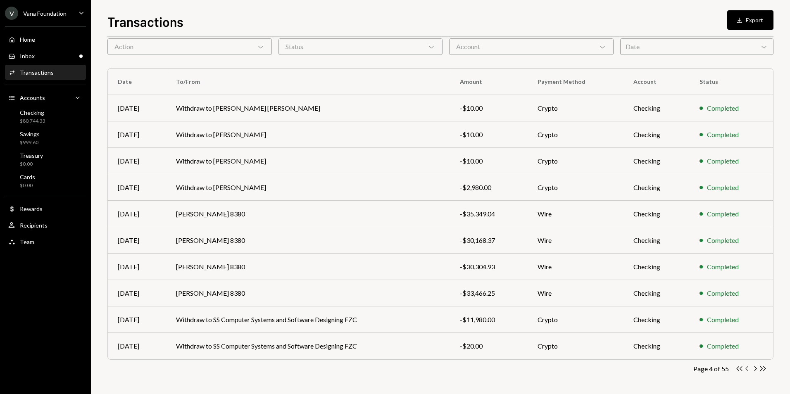
click at [747, 370] on icon "button" at bounding box center [746, 368] width 2 height 5
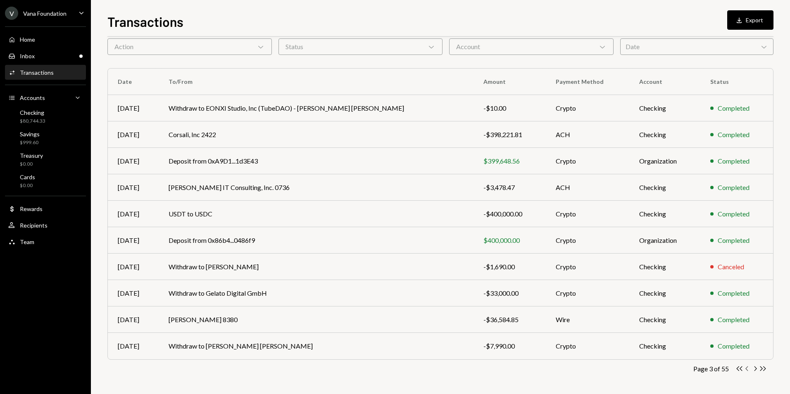
click at [747, 370] on icon "button" at bounding box center [746, 368] width 2 height 5
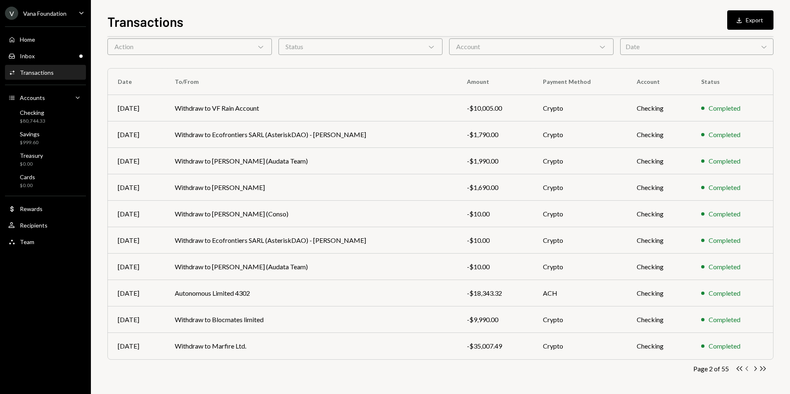
click at [747, 370] on icon "button" at bounding box center [746, 368] width 2 height 5
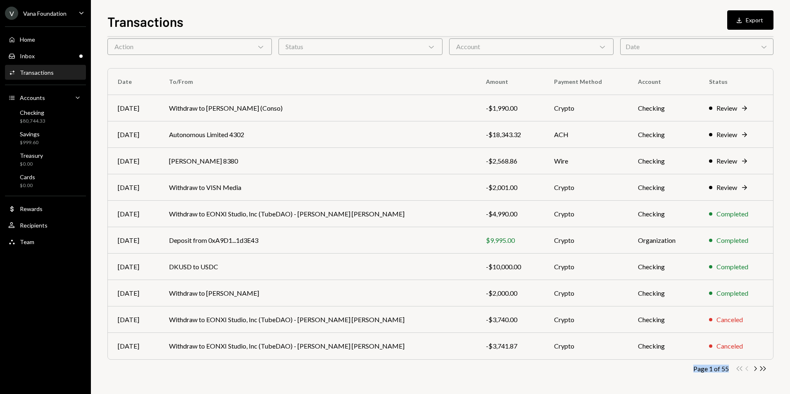
click at [747, 370] on div "Double Arrow Left Chevron Left Chevron Right Double Arrow Right" at bounding box center [750, 369] width 31 height 8
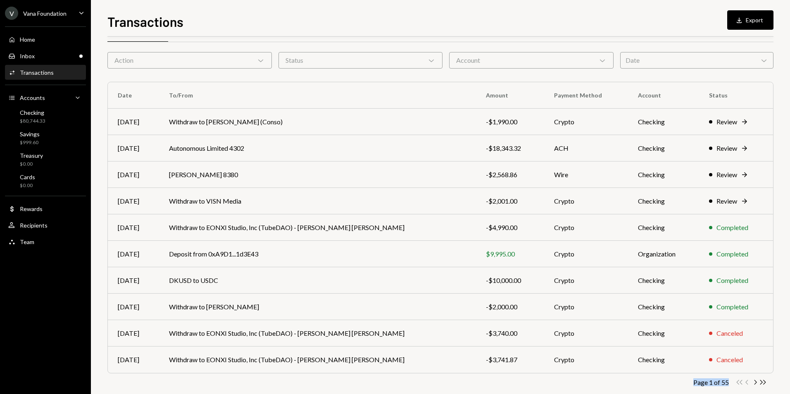
scroll to position [0, 0]
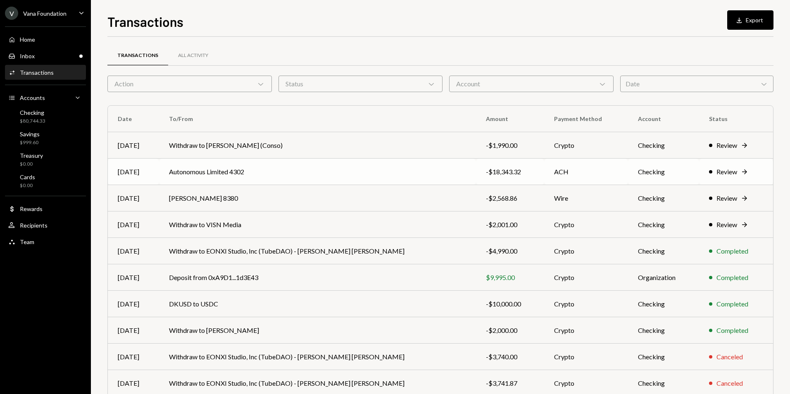
click at [358, 172] on td "Autonomous Limited 4302" at bounding box center [317, 172] width 317 height 26
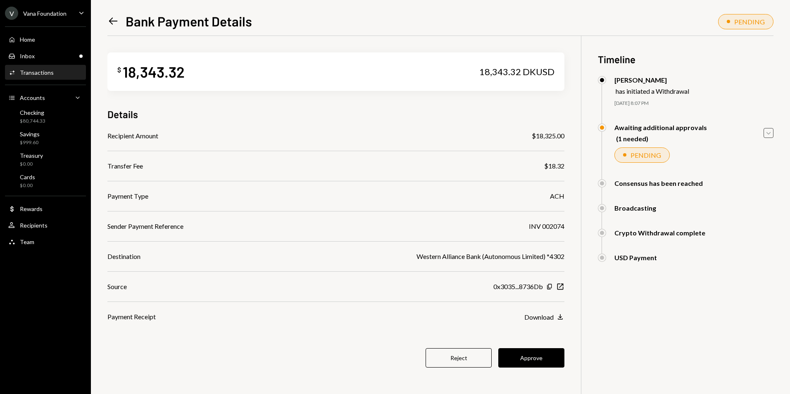
click at [768, 133] on icon "Caret Down" at bounding box center [767, 132] width 9 height 9
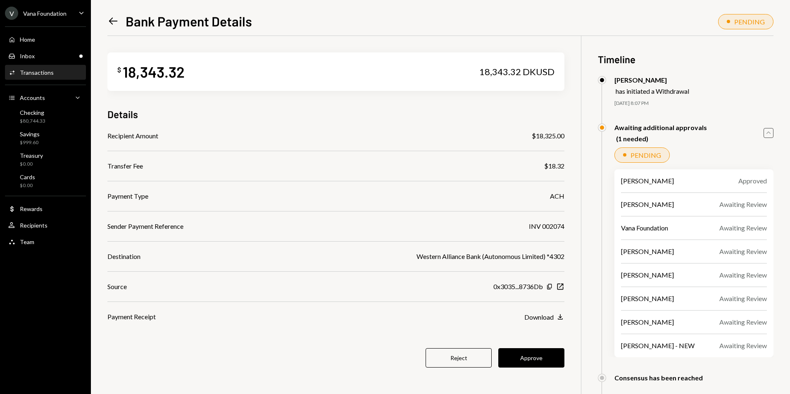
click at [768, 133] on icon "Caret Up" at bounding box center [767, 132] width 9 height 9
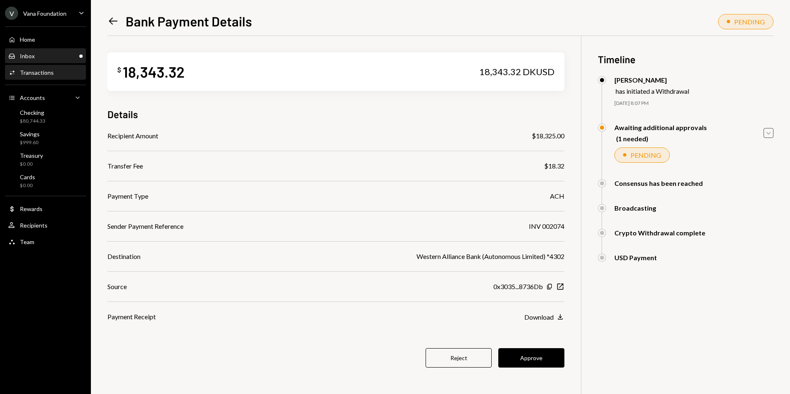
click at [63, 55] on div "Inbox Inbox" at bounding box center [45, 55] width 74 height 7
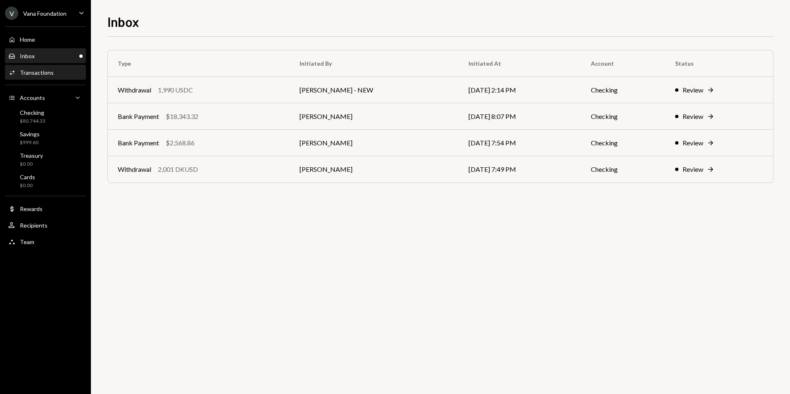
click at [28, 75] on div "Transactions" at bounding box center [37, 72] width 34 height 7
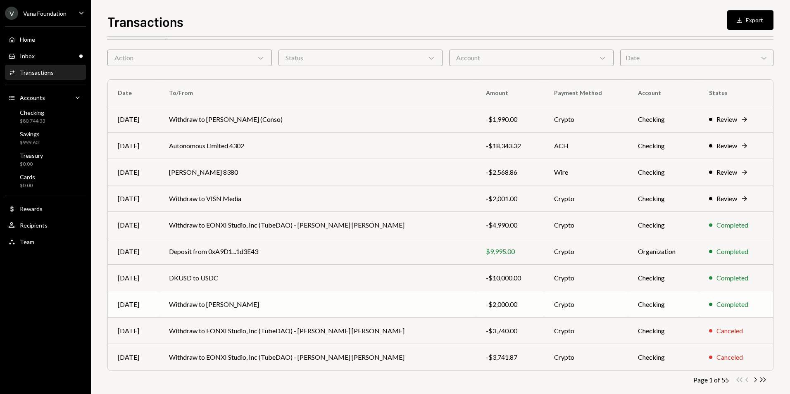
scroll to position [37, 0]
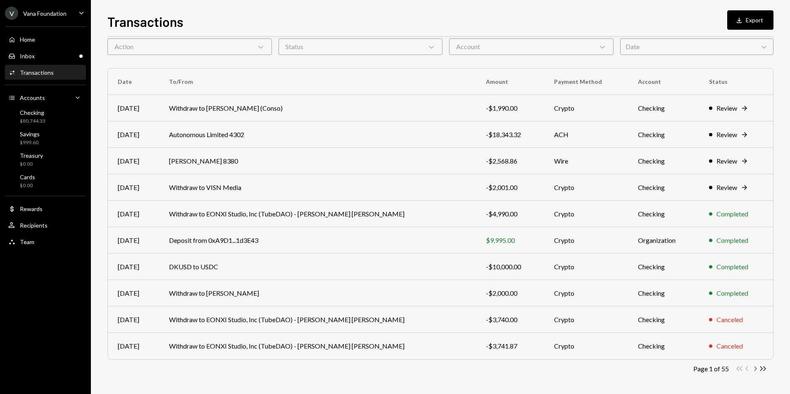
click at [755, 368] on icon "Chevron Right" at bounding box center [755, 369] width 8 height 8
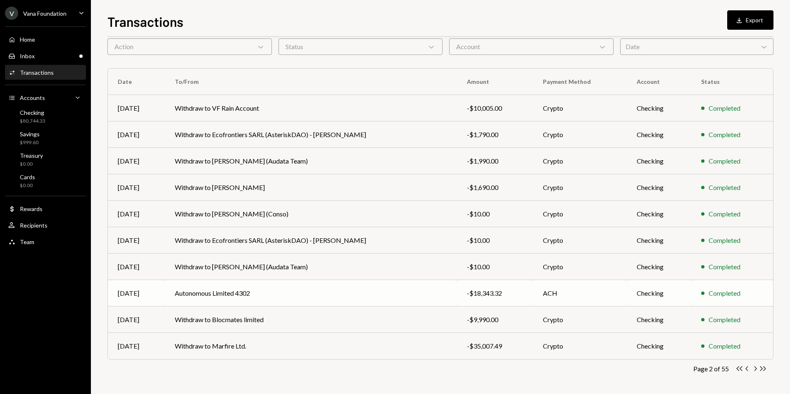
click at [261, 291] on td "Autonomous Limited 4302" at bounding box center [311, 293] width 292 height 26
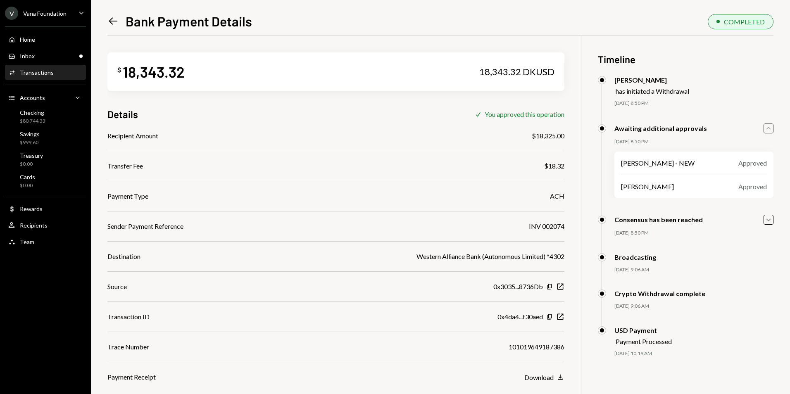
drag, startPoint x: 0, startPoint y: 0, endPoint x: 771, endPoint y: 126, distance: 780.7
click at [771, 126] on icon "Caret Up" at bounding box center [767, 128] width 9 height 9
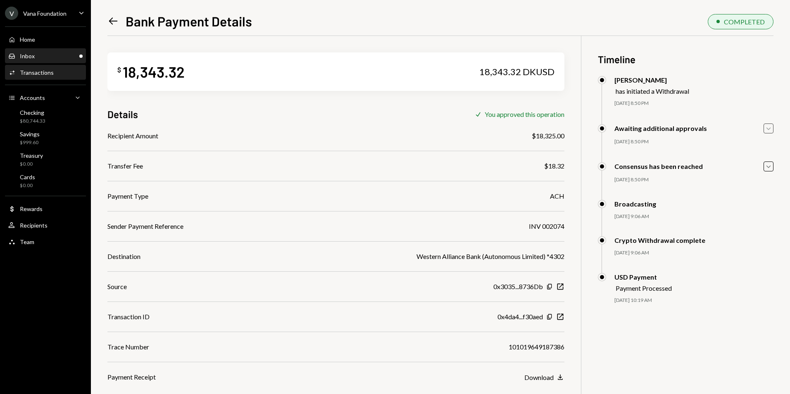
click at [58, 57] on div "Inbox Inbox" at bounding box center [45, 55] width 74 height 7
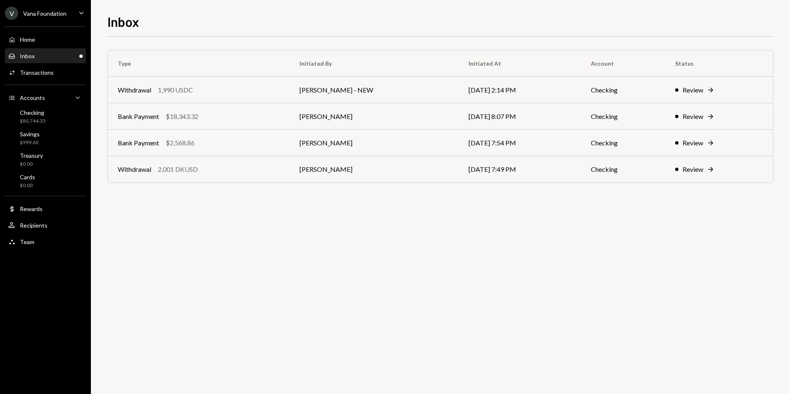
click at [65, 52] on div "Inbox Inbox" at bounding box center [45, 55] width 74 height 7
click at [57, 76] on div "Activities Transactions" at bounding box center [45, 72] width 74 height 7
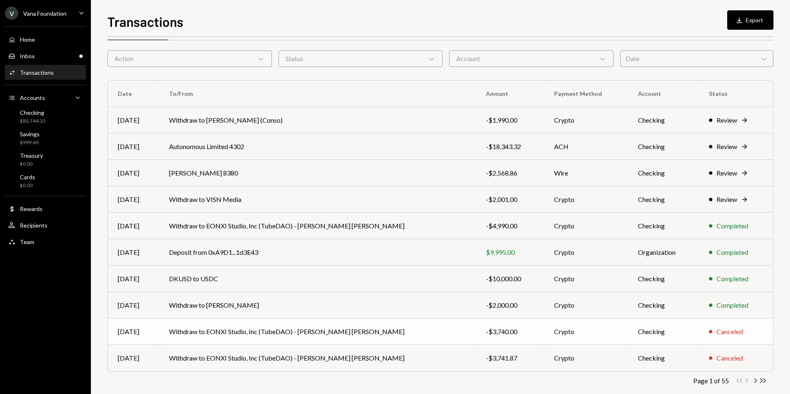
scroll to position [37, 0]
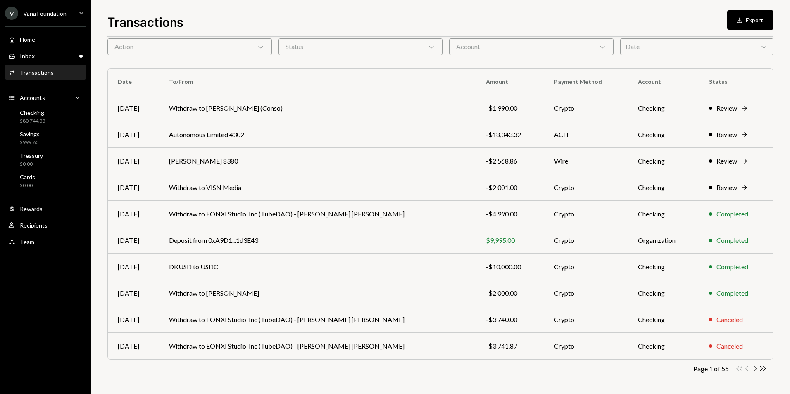
click at [756, 367] on icon "Chevron Right" at bounding box center [755, 369] width 8 height 8
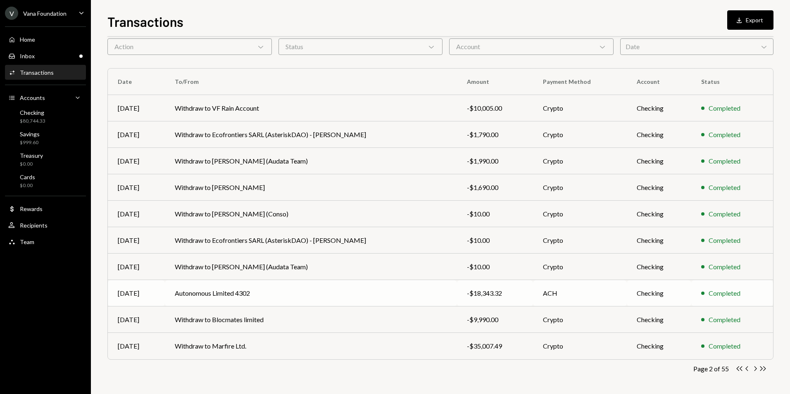
click at [288, 304] on td "Autonomous Limited 4302" at bounding box center [311, 293] width 292 height 26
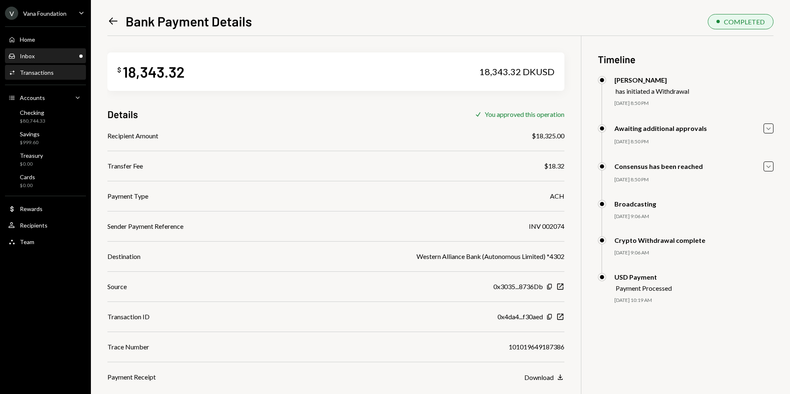
click at [46, 56] on div "Inbox Inbox" at bounding box center [45, 55] width 74 height 7
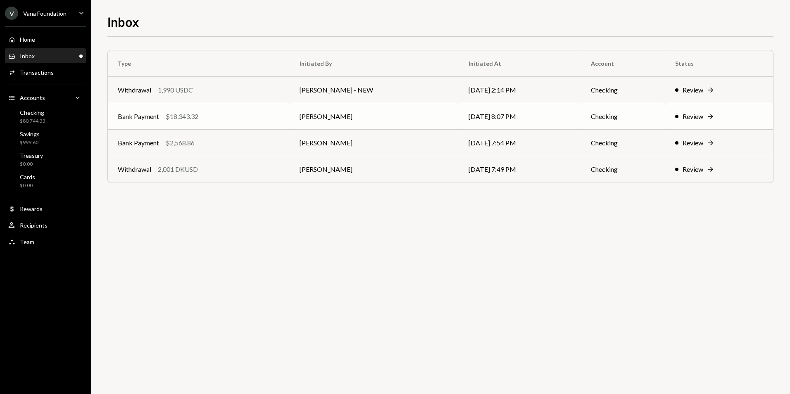
click at [263, 119] on div "Bank Payment $18,343.32" at bounding box center [199, 116] width 162 height 10
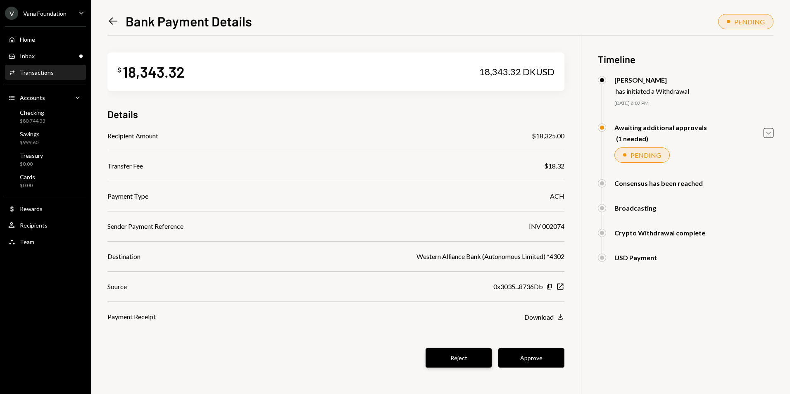
click at [453, 361] on button "Reject" at bounding box center [458, 357] width 66 height 19
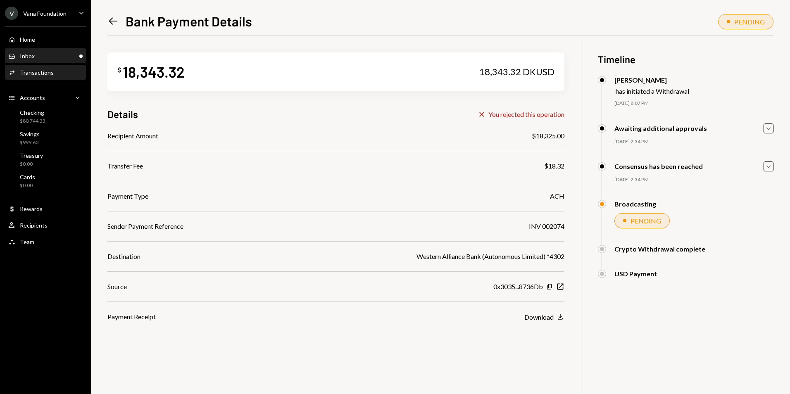
click at [33, 58] on div "Inbox" at bounding box center [27, 55] width 15 height 7
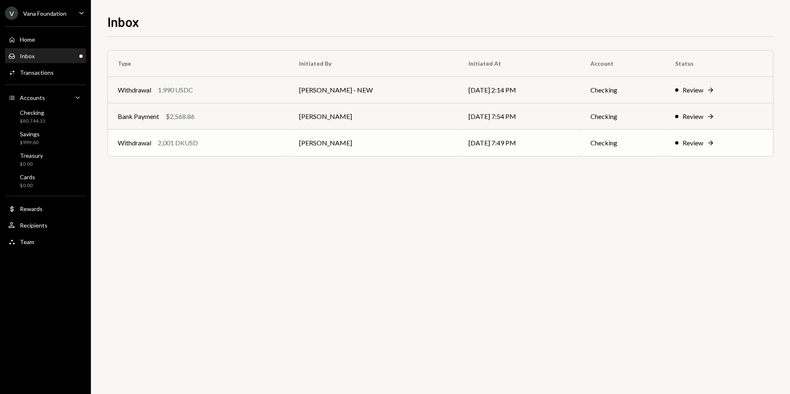
click at [202, 144] on div "Withdrawal 2,001 DKUSD" at bounding box center [198, 143] width 161 height 10
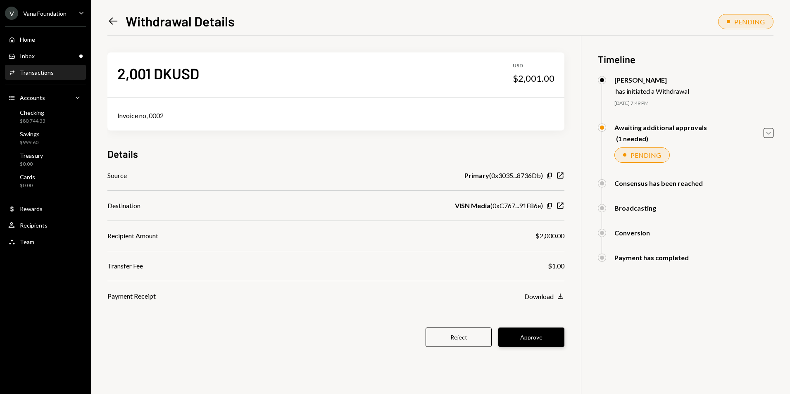
click at [520, 337] on button "Approve" at bounding box center [531, 336] width 66 height 19
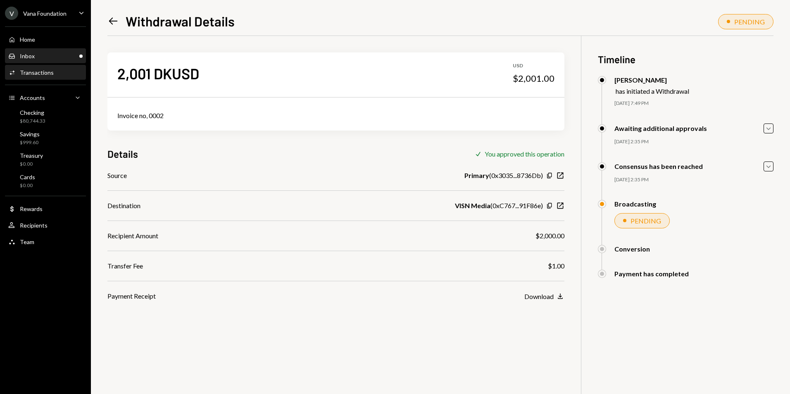
click at [61, 53] on div "Inbox Inbox" at bounding box center [45, 55] width 74 height 7
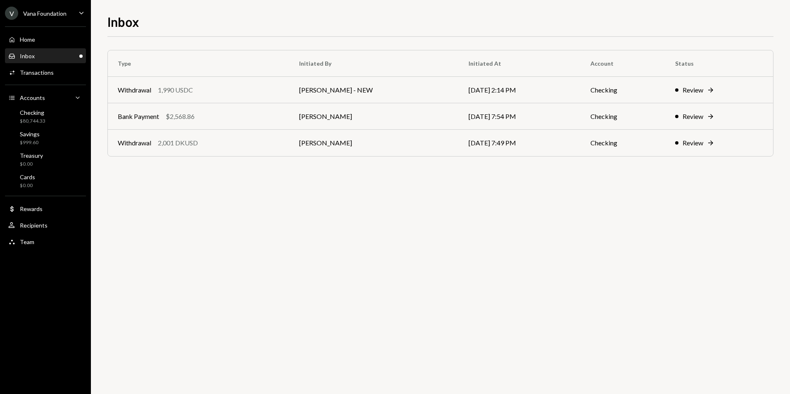
click at [420, 263] on div "Type Initiated By Initiated At Account Status Withdrawal 1,990 USDC [PERSON_NAM…" at bounding box center [440, 215] width 666 height 357
click at [387, 119] on td "[PERSON_NAME]" at bounding box center [370, 116] width 171 height 26
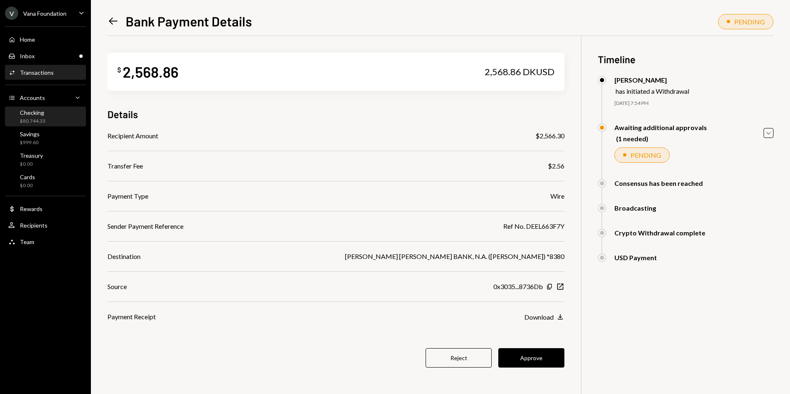
click at [55, 117] on div "Checking $80,744.33" at bounding box center [45, 117] width 74 height 16
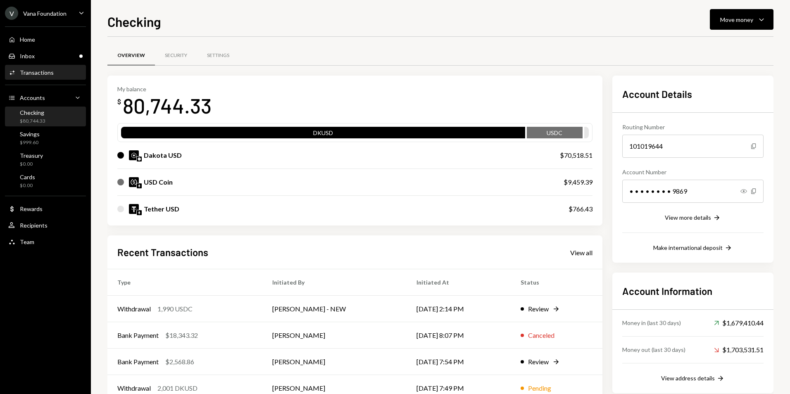
click at [49, 71] on div "Transactions" at bounding box center [37, 72] width 34 height 7
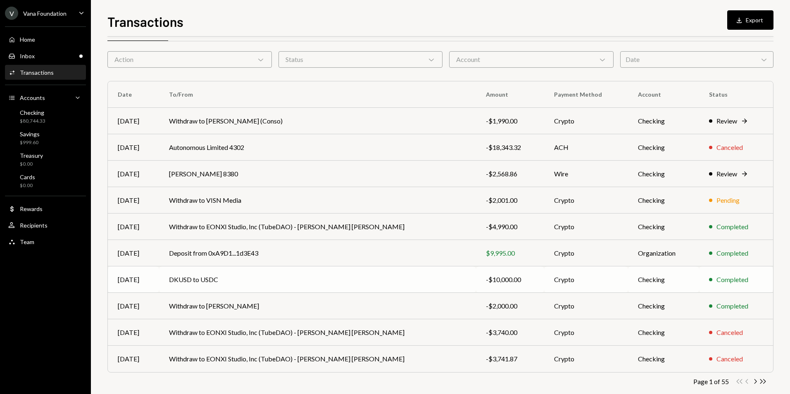
scroll to position [37, 0]
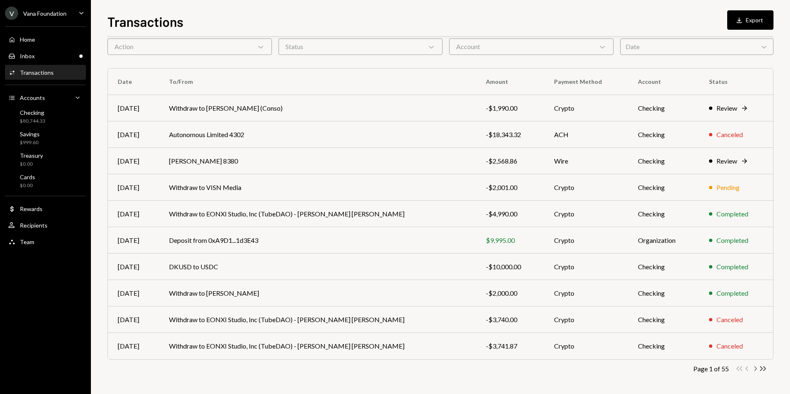
click at [755, 370] on icon "button" at bounding box center [755, 368] width 2 height 5
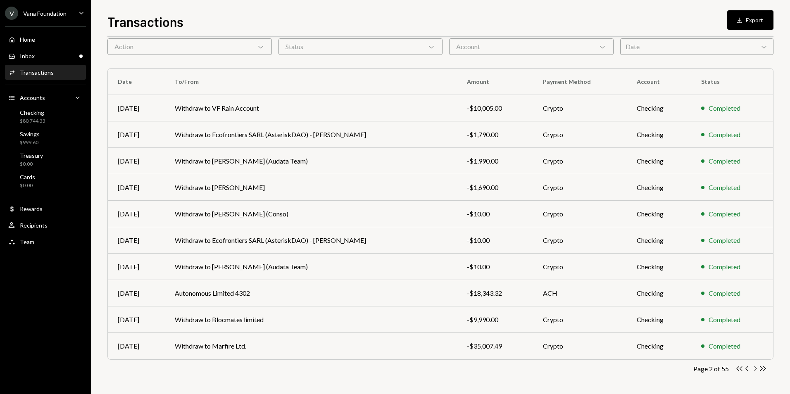
click at [756, 370] on icon "Chevron Right" at bounding box center [755, 369] width 8 height 8
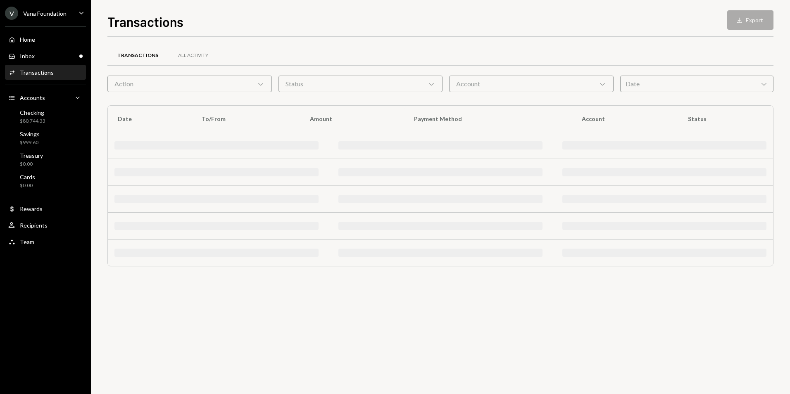
scroll to position [0, 0]
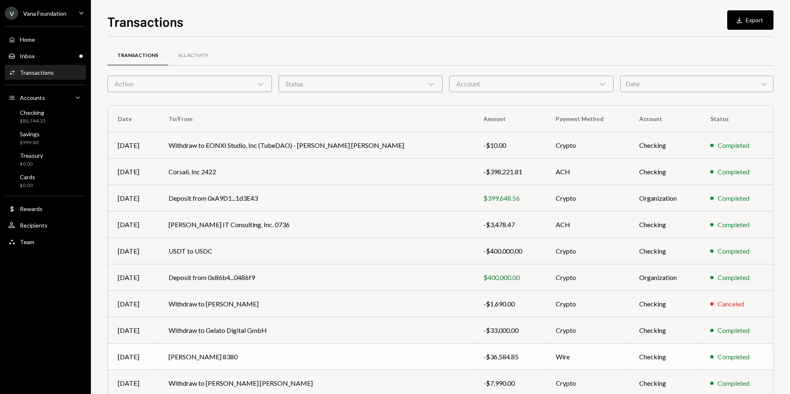
click at [513, 359] on div "-$36,584.85" at bounding box center [509, 357] width 52 height 10
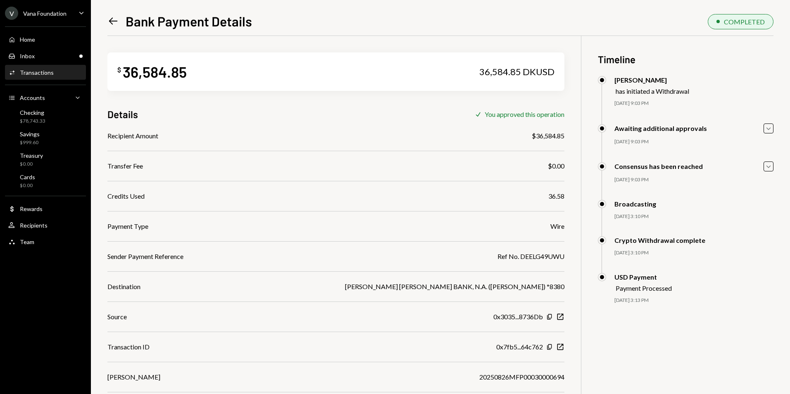
click at [553, 256] on div "Ref No. DEELG49UWU" at bounding box center [530, 256] width 67 height 10
copy div "DEELG49UWU"
click at [109, 17] on icon "Left Arrow" at bounding box center [113, 21] width 12 height 12
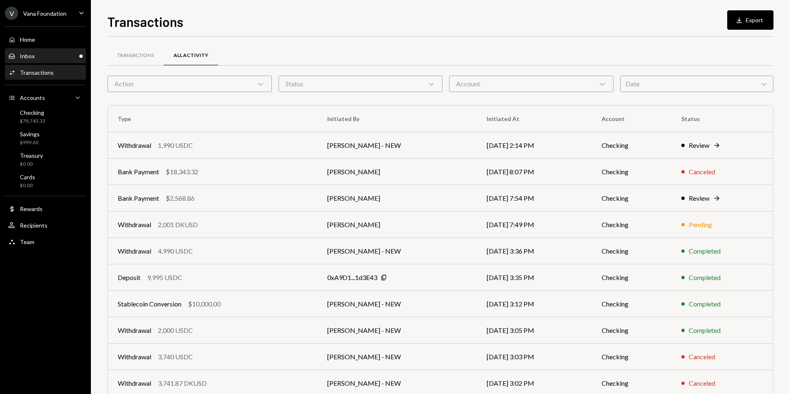
click at [62, 53] on div "Inbox Inbox" at bounding box center [45, 55] width 74 height 7
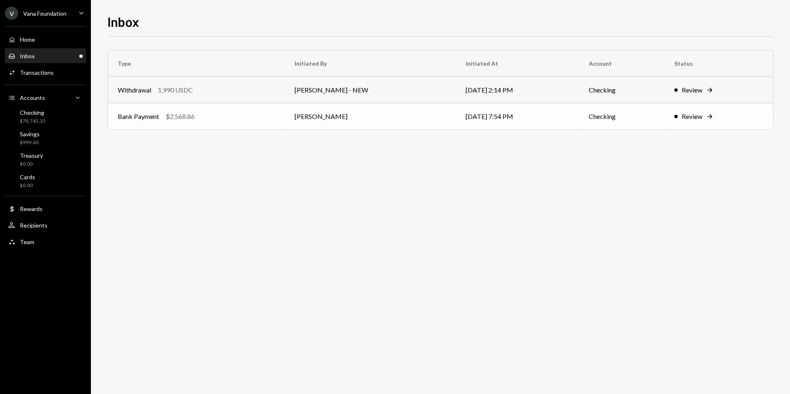
click at [230, 120] on div "Bank Payment $2,568.86" at bounding box center [196, 116] width 157 height 10
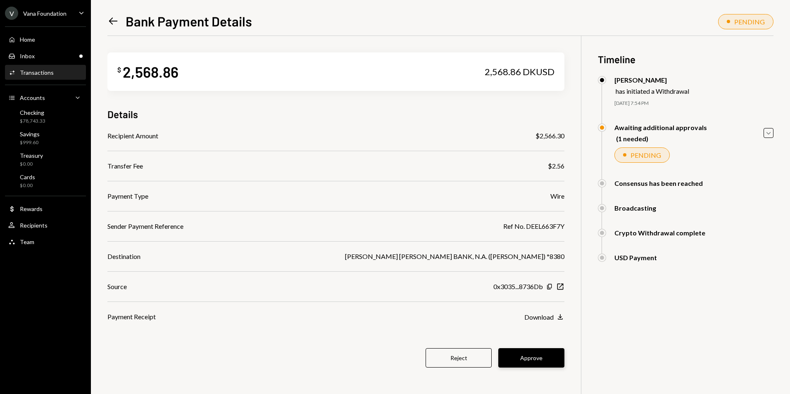
click at [529, 356] on button "Approve" at bounding box center [531, 357] width 66 height 19
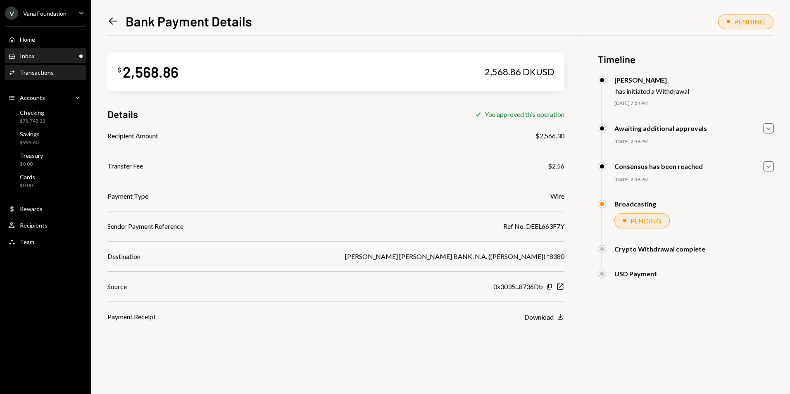
click at [39, 53] on div "Inbox Inbox" at bounding box center [45, 55] width 74 height 7
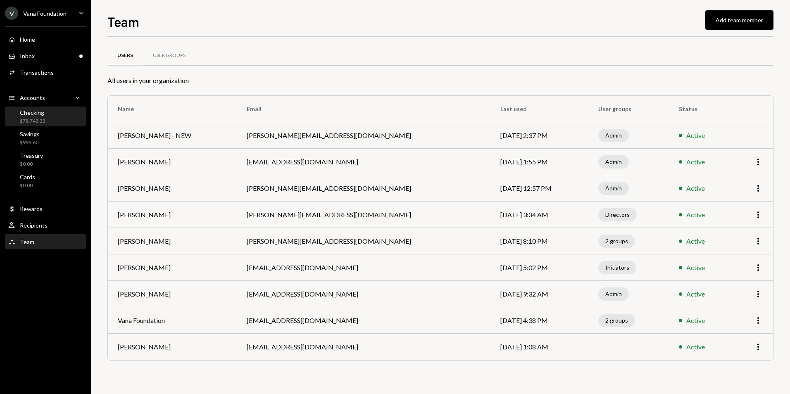
click at [55, 113] on div "Checking $78,743.33" at bounding box center [45, 117] width 74 height 16
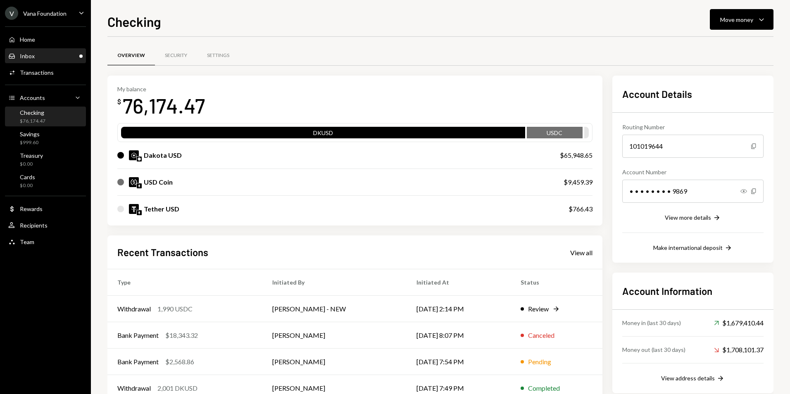
click at [36, 56] on div "Inbox Inbox" at bounding box center [45, 55] width 74 height 7
